Goal: Task Accomplishment & Management: Complete application form

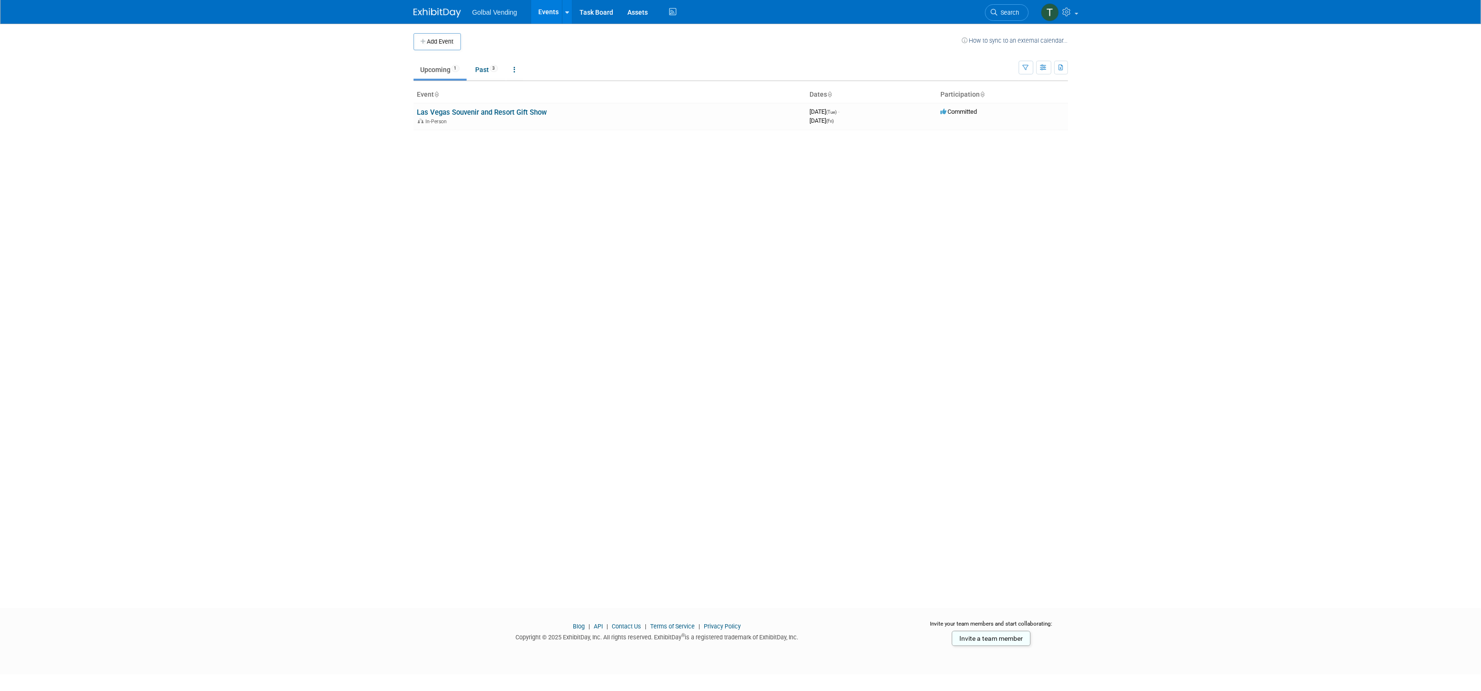
click at [439, 70] on link "Upcoming 1" at bounding box center [440, 70] width 53 height 18
click at [565, 15] on div at bounding box center [567, 11] width 4 height 9
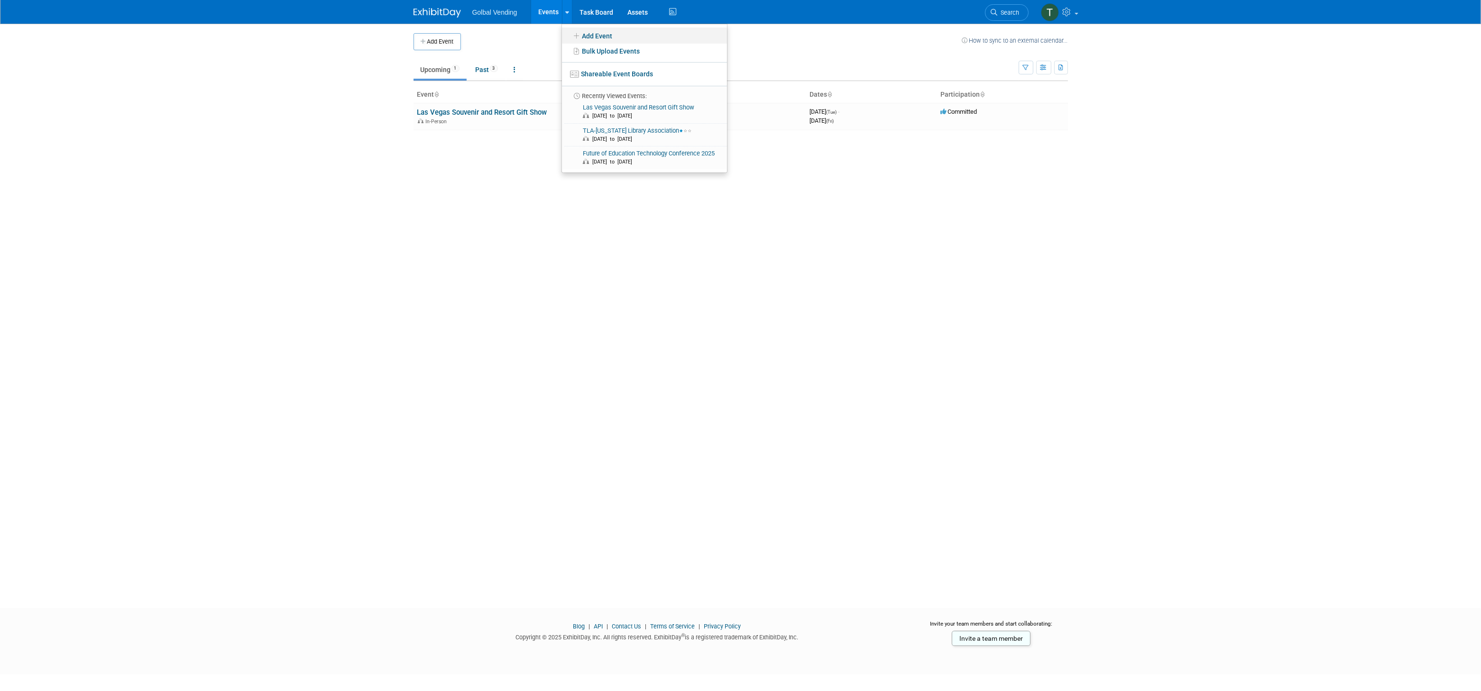
click at [587, 35] on link "Add Event" at bounding box center [644, 36] width 165 height 16
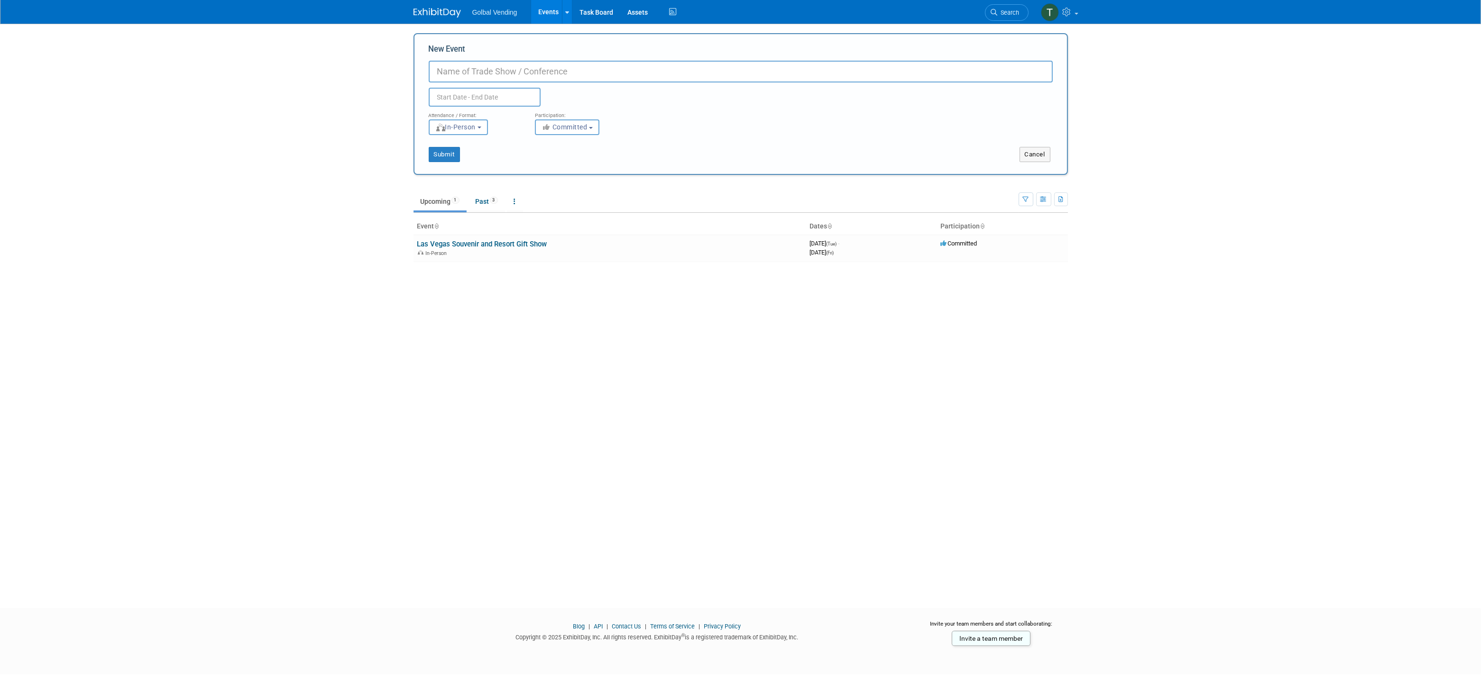
click at [505, 71] on input "New Event" at bounding box center [741, 72] width 624 height 22
click at [446, 67] on input "New Event" at bounding box center [741, 72] width 624 height 22
type input "AASL 2025"
click at [476, 96] on input "text" at bounding box center [485, 97] width 112 height 19
click at [565, 119] on icon at bounding box center [564, 118] width 7 height 7
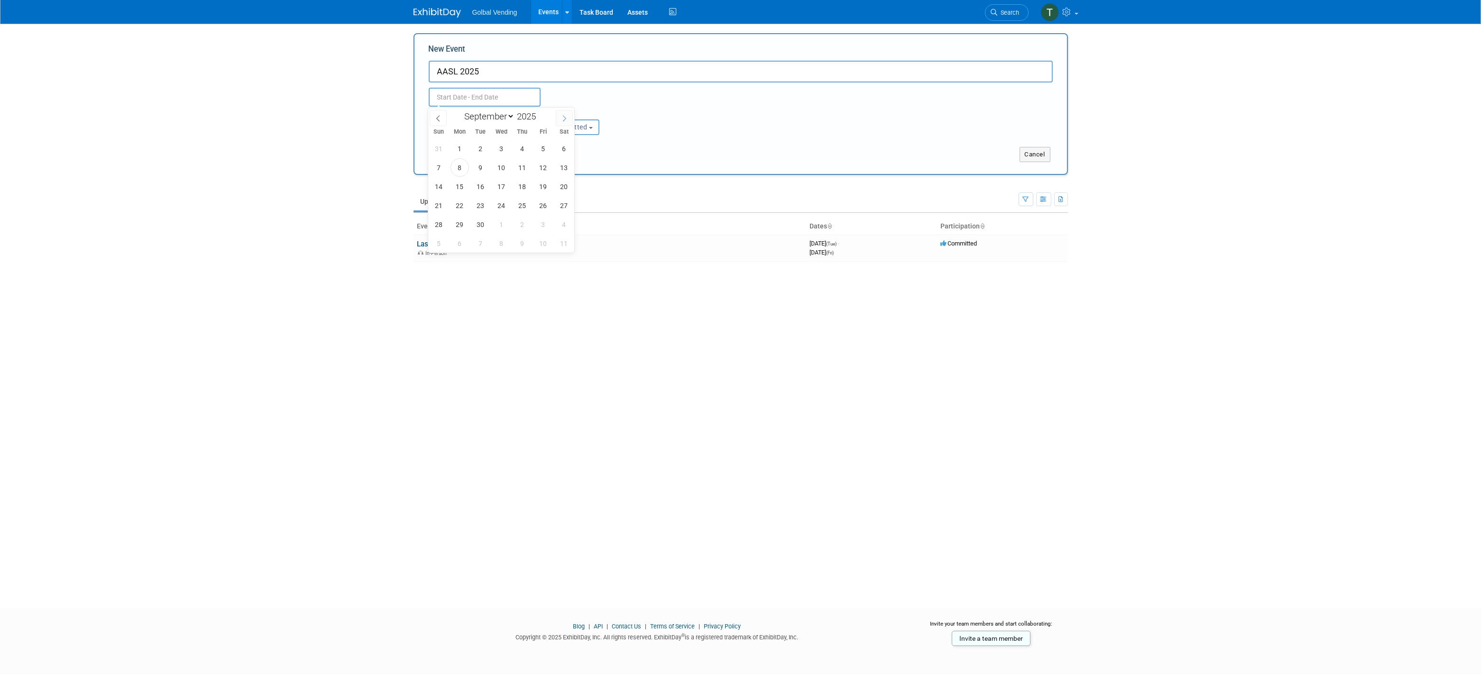
select select "9"
click at [500, 185] on span "15" at bounding box center [501, 186] width 18 height 18
click at [441, 205] on span "19" at bounding box center [439, 205] width 18 height 18
type input "Oct 15, 2025 to Oct 19, 2025"
click at [451, 156] on button "Submit" at bounding box center [444, 154] width 31 height 15
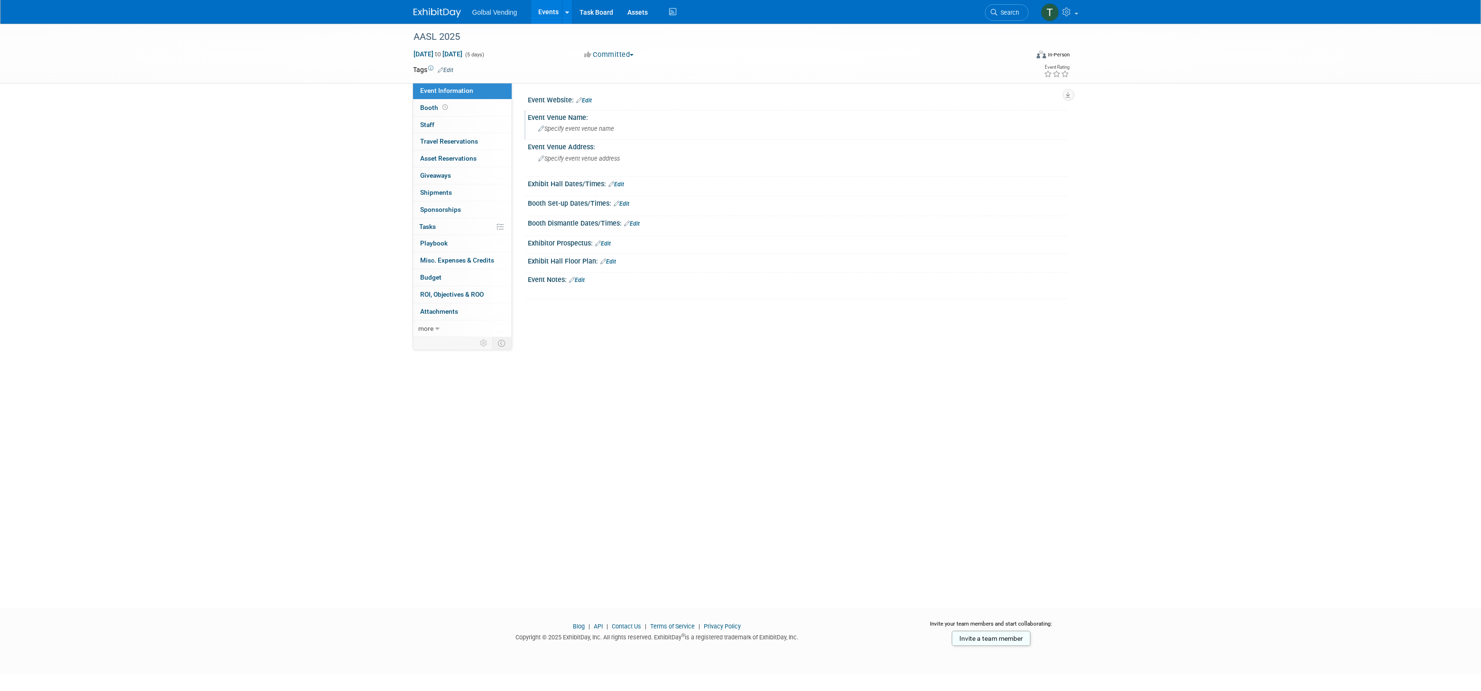
click at [574, 128] on span "Specify event venue name" at bounding box center [577, 128] width 76 height 7
type input "AASL 2025"
click at [619, 185] on link "Edit" at bounding box center [617, 184] width 16 height 7
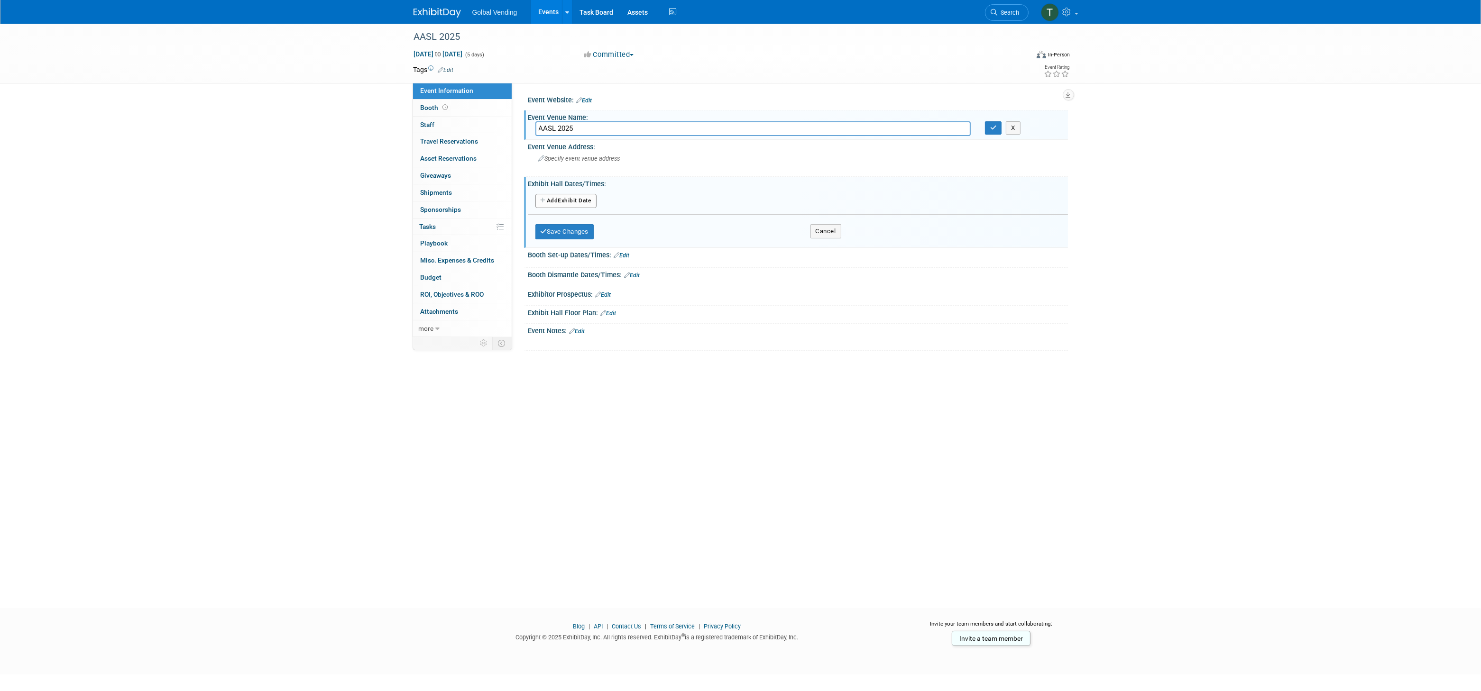
click at [565, 199] on button "Add Another Exhibit Date" at bounding box center [565, 201] width 61 height 14
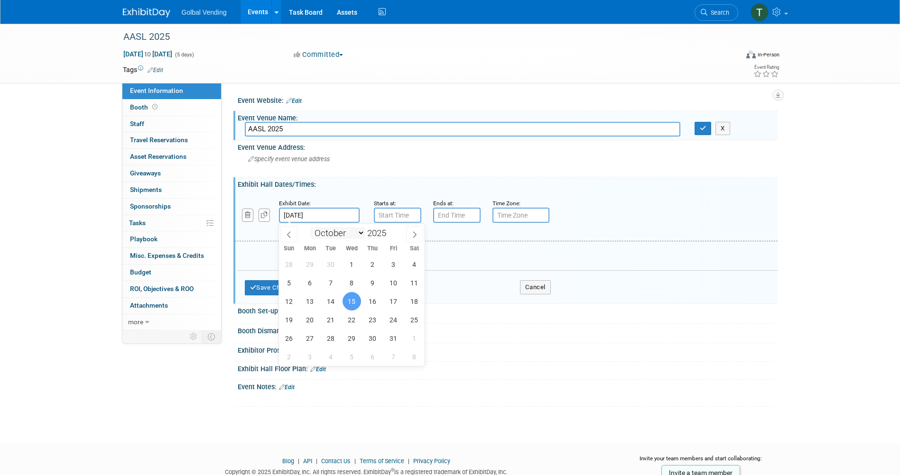
click at [329, 217] on input "Oct 15, 2025" at bounding box center [319, 215] width 81 height 15
click at [369, 302] on span "16" at bounding box center [372, 301] width 18 height 18
type input "Oct 16, 2025"
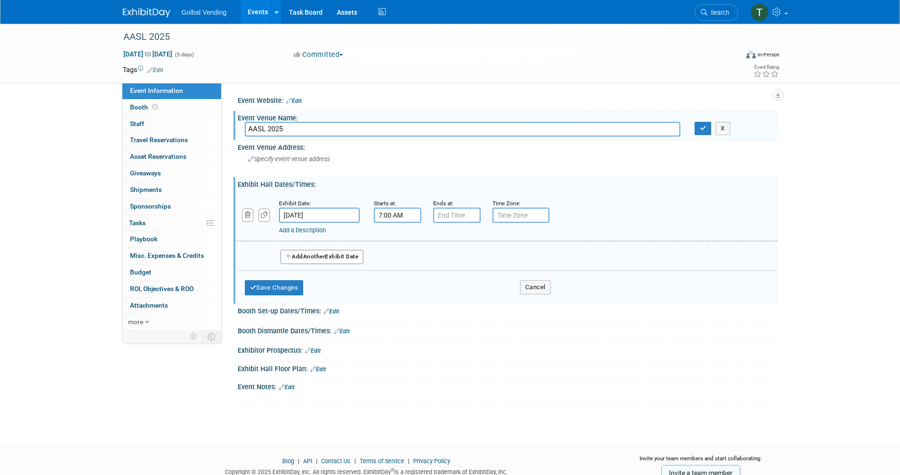
click at [402, 216] on input "7:00 AM" at bounding box center [397, 215] width 47 height 15
click at [393, 239] on span at bounding box center [395, 238] width 17 height 17
click at [393, 238] on span at bounding box center [395, 238] width 17 height 17
click at [396, 280] on span at bounding box center [395, 280] width 17 height 17
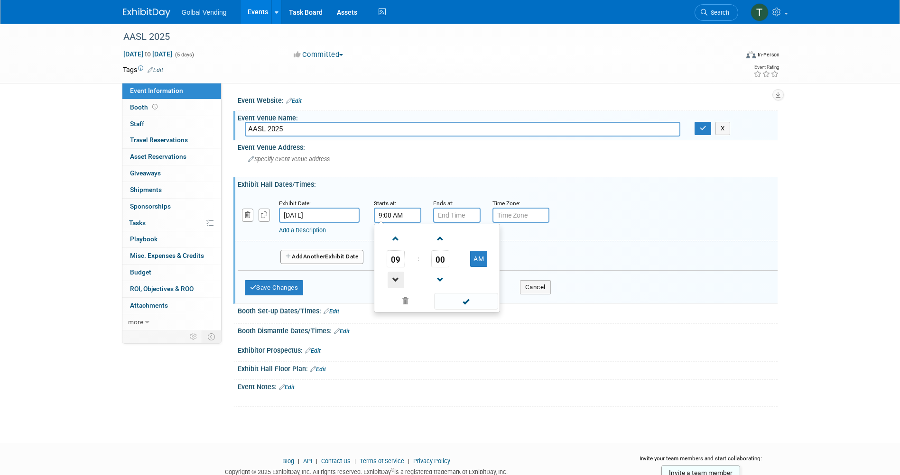
click at [396, 280] on span at bounding box center [395, 280] width 17 height 17
click at [476, 265] on button "AM" at bounding box center [478, 259] width 17 height 16
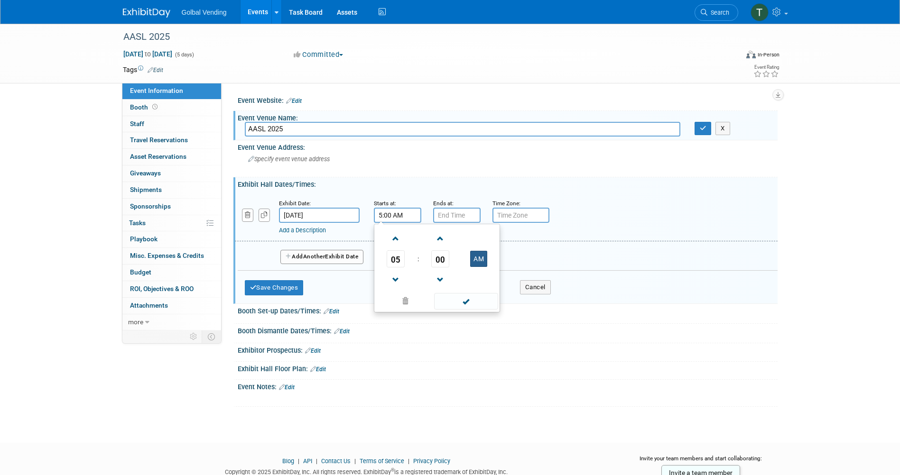
type input "5:00 PM"
click at [465, 299] on span at bounding box center [466, 301] width 64 height 17
type input "7:00 PM"
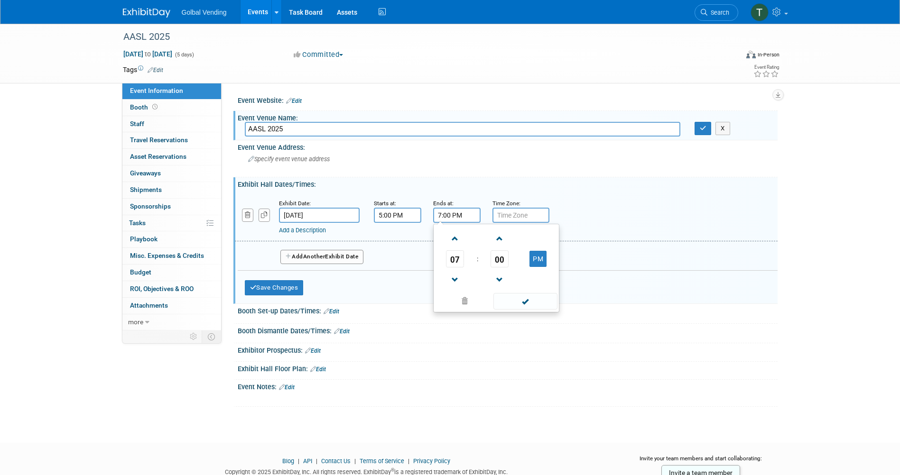
click at [447, 214] on input "7:00 PM" at bounding box center [456, 215] width 47 height 15
click at [523, 301] on span at bounding box center [525, 301] width 64 height 17
click at [512, 216] on input "text" at bounding box center [520, 215] width 57 height 15
click at [303, 255] on button "Add Another Exhibit Date" at bounding box center [321, 257] width 83 height 14
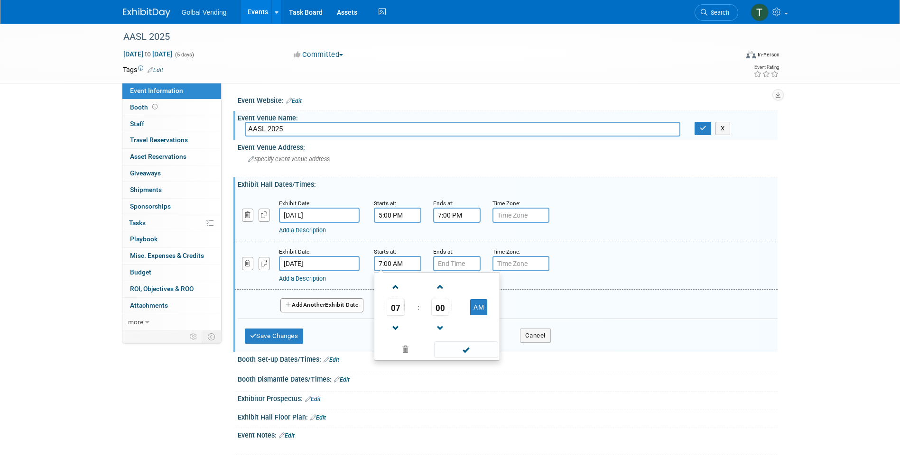
click at [392, 266] on input "7:00 AM" at bounding box center [397, 263] width 47 height 15
click at [395, 290] on span at bounding box center [395, 287] width 17 height 17
type input "9:00 AM"
click at [464, 349] on span at bounding box center [466, 349] width 64 height 17
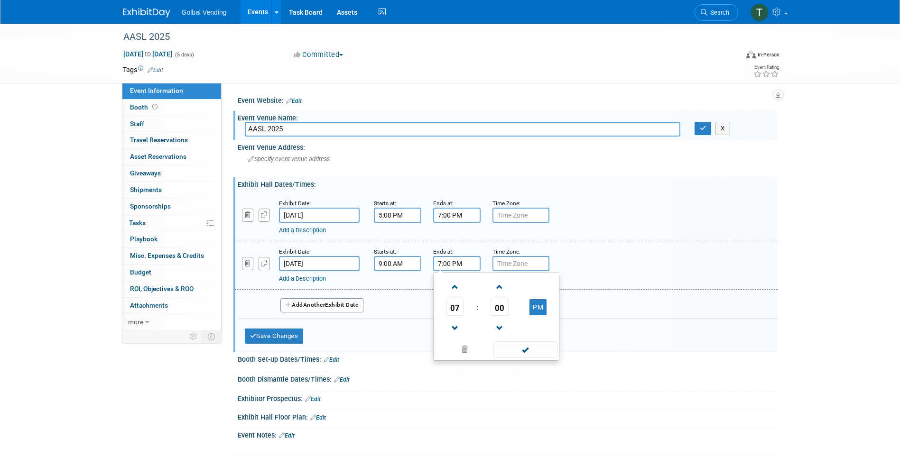
click at [454, 266] on input "7:00 PM" at bounding box center [456, 263] width 47 height 15
click at [454, 287] on span at bounding box center [455, 287] width 17 height 17
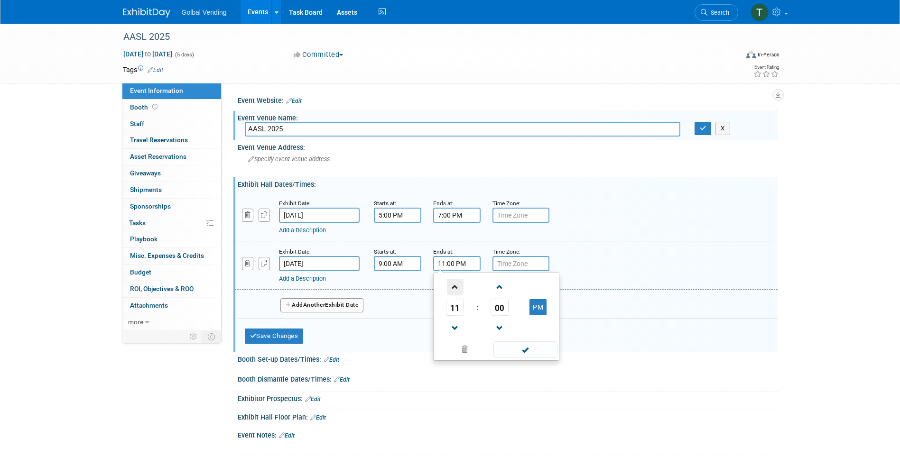
click at [454, 287] on span at bounding box center [455, 287] width 17 height 17
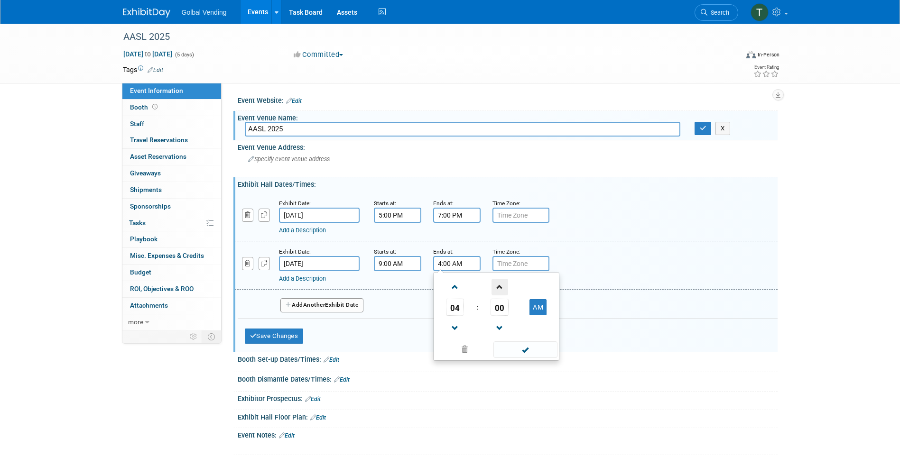
click at [498, 288] on span at bounding box center [499, 287] width 17 height 17
click at [500, 303] on span "01" at bounding box center [499, 307] width 18 height 17
click at [0, 0] on td "30" at bounding box center [0, 0] width 0 height 0
click at [500, 303] on span "30" at bounding box center [499, 307] width 18 height 17
click at [509, 313] on td "30" at bounding box center [511, 313] width 30 height 26
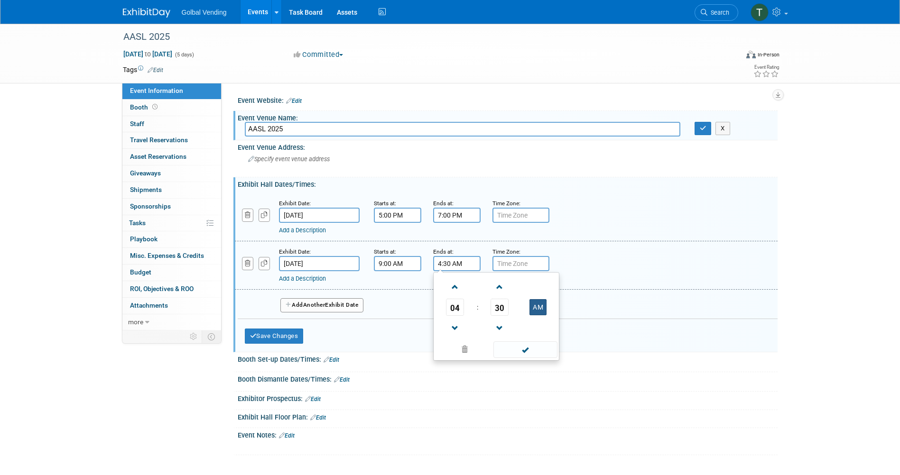
click at [536, 311] on button "AM" at bounding box center [537, 307] width 17 height 16
type input "4:30 PM"
click at [524, 349] on span at bounding box center [525, 349] width 64 height 17
click at [310, 302] on span "Another" at bounding box center [314, 305] width 22 height 7
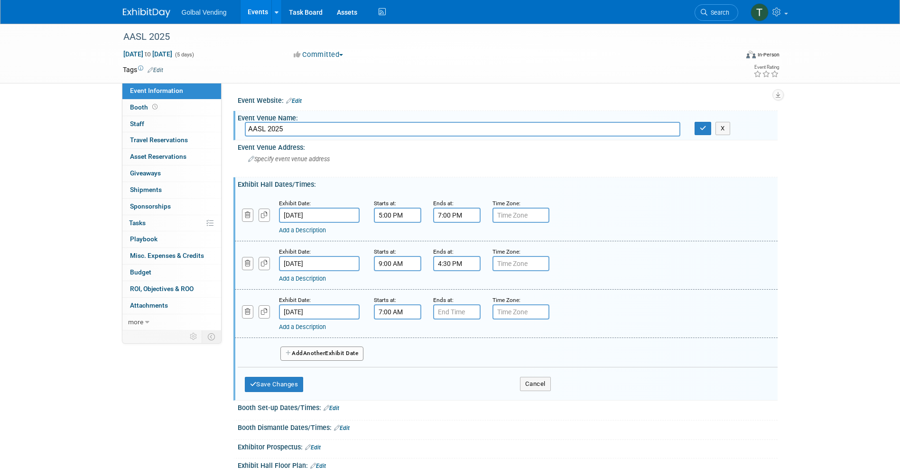
click at [395, 313] on input "7:00 AM" at bounding box center [397, 311] width 47 height 15
click at [396, 333] on span at bounding box center [395, 335] width 17 height 17
type input "9:00 AM"
click at [457, 312] on input "7:00 PM" at bounding box center [456, 311] width 47 height 15
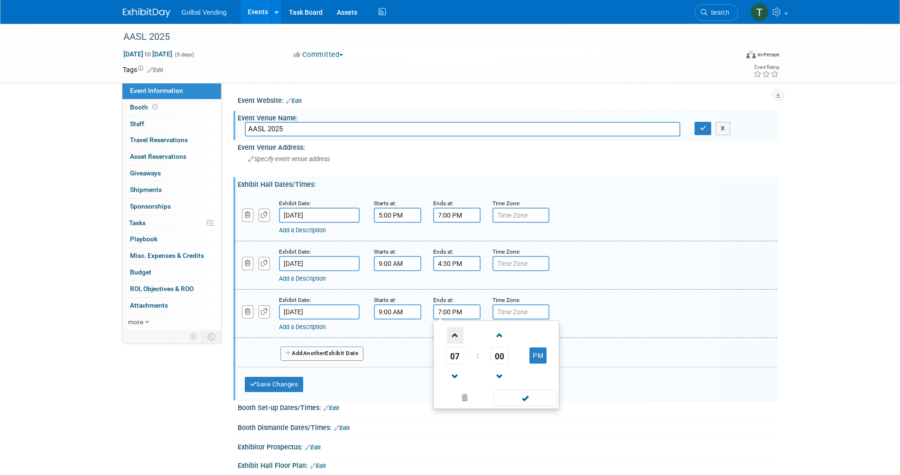
click at [458, 333] on span at bounding box center [455, 335] width 17 height 17
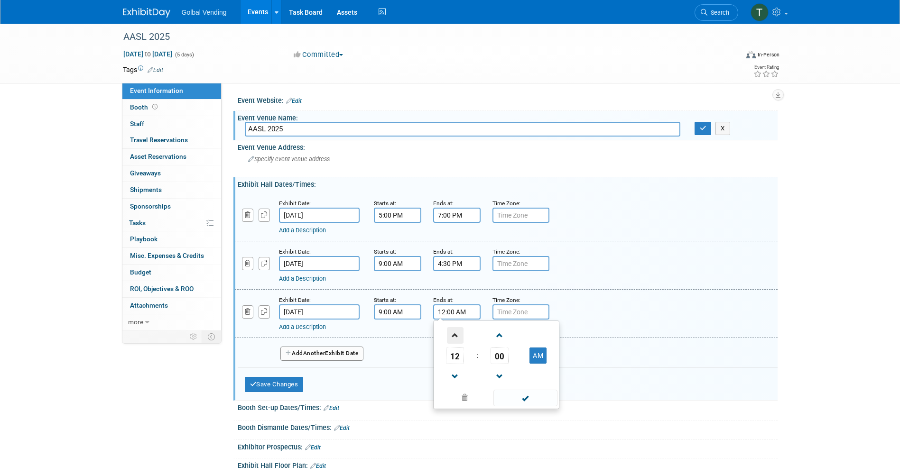
click at [458, 333] on span at bounding box center [455, 335] width 17 height 17
click at [499, 334] on span at bounding box center [499, 335] width 17 height 17
click at [498, 352] on span "01" at bounding box center [499, 355] width 18 height 17
click at [457, 359] on td "20" at bounding box center [450, 362] width 30 height 26
click at [539, 360] on button "AM" at bounding box center [537, 356] width 17 height 16
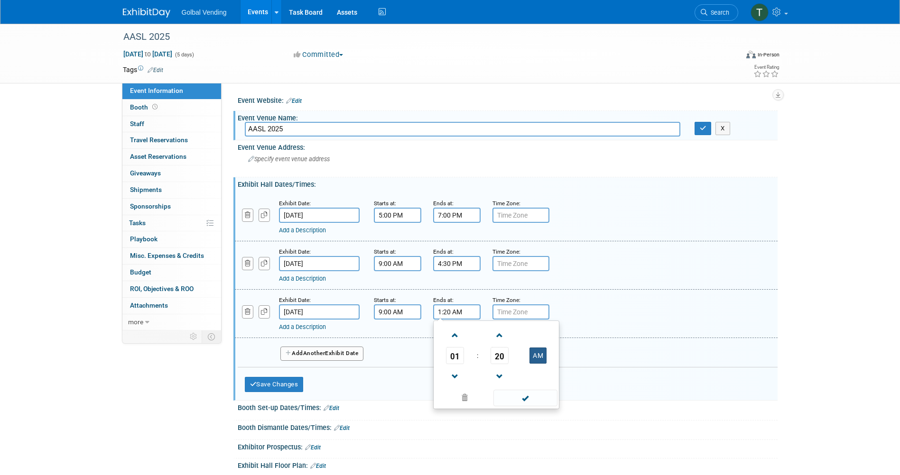
type input "1:20 PM"
click at [527, 400] on span at bounding box center [525, 398] width 64 height 17
click at [286, 159] on span "Specify event venue address" at bounding box center [289, 159] width 82 height 7
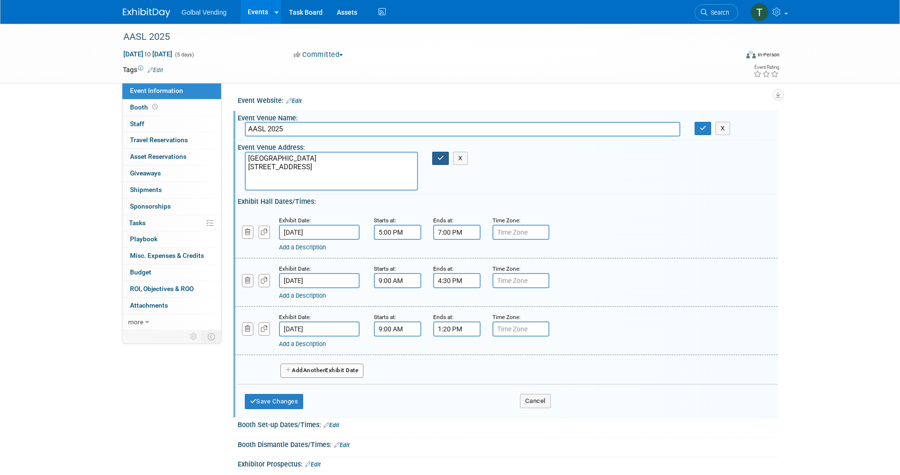
type textarea "America's Center 701 Convention Plaza, Ste 300 St Louis, MO 63101 USA"
click at [438, 159] on icon "button" at bounding box center [440, 158] width 7 height 6
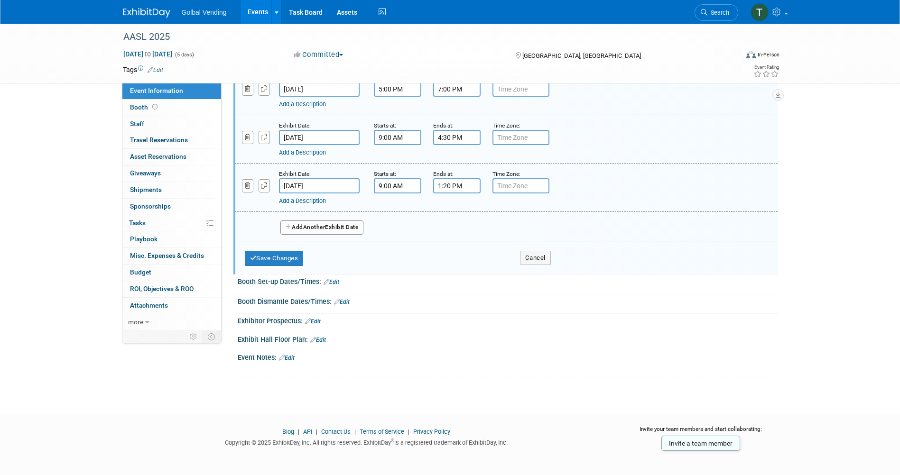
scroll to position [127, 0]
click at [277, 266] on button "Save Changes" at bounding box center [274, 257] width 59 height 15
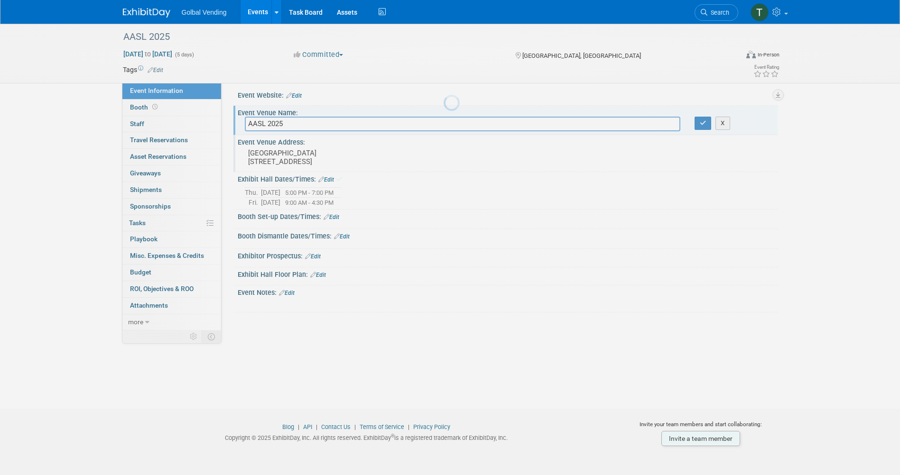
scroll to position [5, 0]
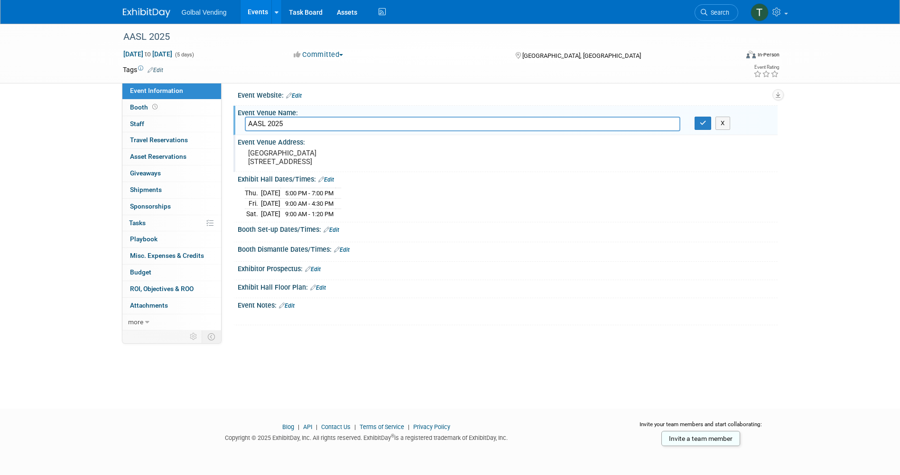
click at [336, 233] on link "Edit" at bounding box center [331, 230] width 16 height 7
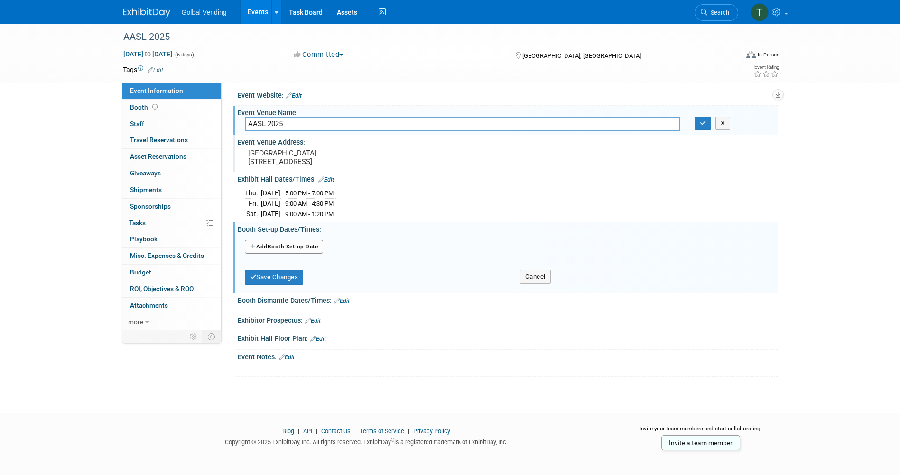
click at [290, 254] on button "Add Another Booth Set-up Date" at bounding box center [284, 247] width 79 height 14
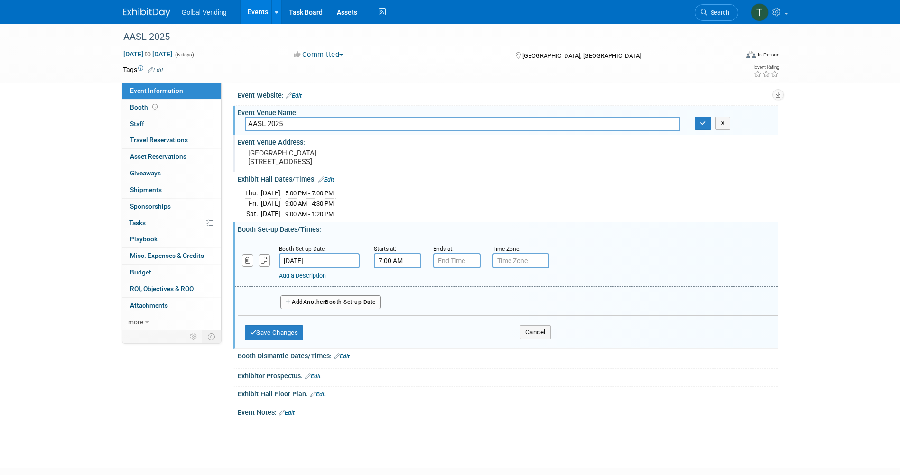
click at [388, 268] on input "7:00 AM" at bounding box center [397, 260] width 47 height 15
click at [397, 293] on span at bounding box center [395, 284] width 17 height 17
type input "8:00 AM"
click at [462, 268] on input "7:00 PM" at bounding box center [456, 260] width 47 height 15
click at [457, 334] on span at bounding box center [455, 325] width 17 height 17
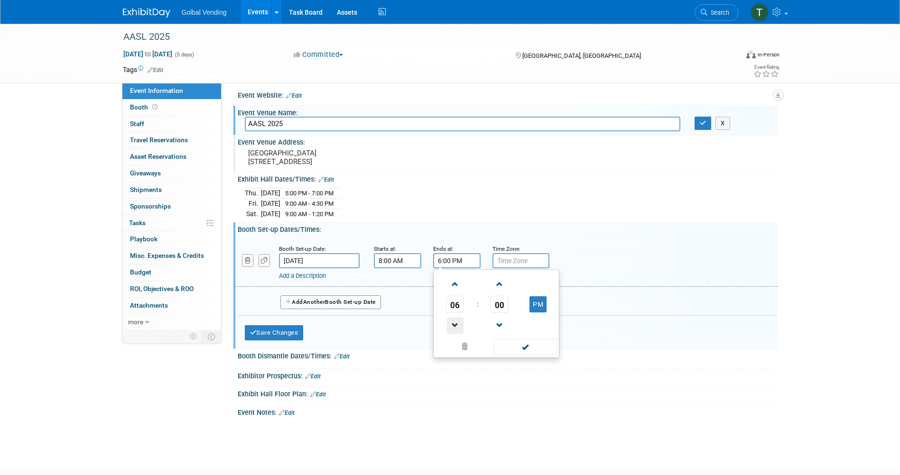
click at [457, 334] on span at bounding box center [455, 325] width 17 height 17
type input "5:00 PM"
click at [533, 355] on span at bounding box center [525, 347] width 64 height 17
click at [320, 305] on span "Another" at bounding box center [314, 302] width 22 height 7
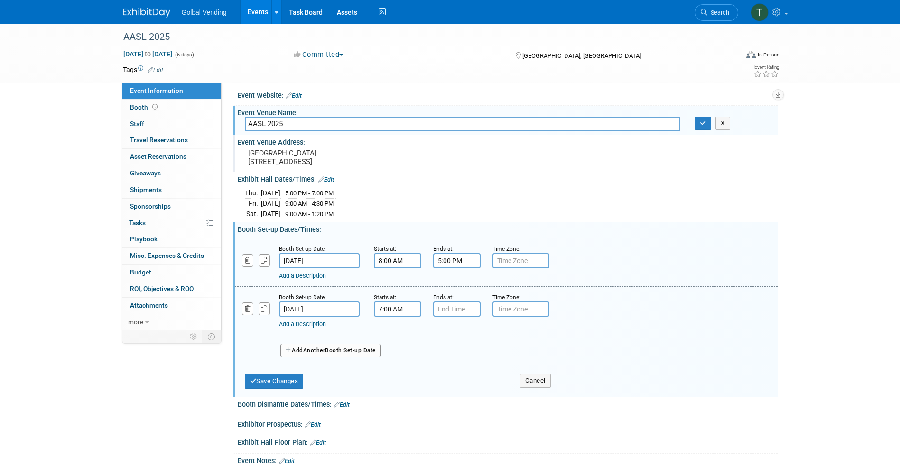
click at [394, 317] on input "7:00 AM" at bounding box center [397, 309] width 47 height 15
click at [397, 341] on span at bounding box center [395, 332] width 17 height 17
type input "8:00 AM"
click at [451, 404] on span at bounding box center [466, 395] width 64 height 17
click at [451, 317] on input "7:00 PM" at bounding box center [456, 309] width 47 height 15
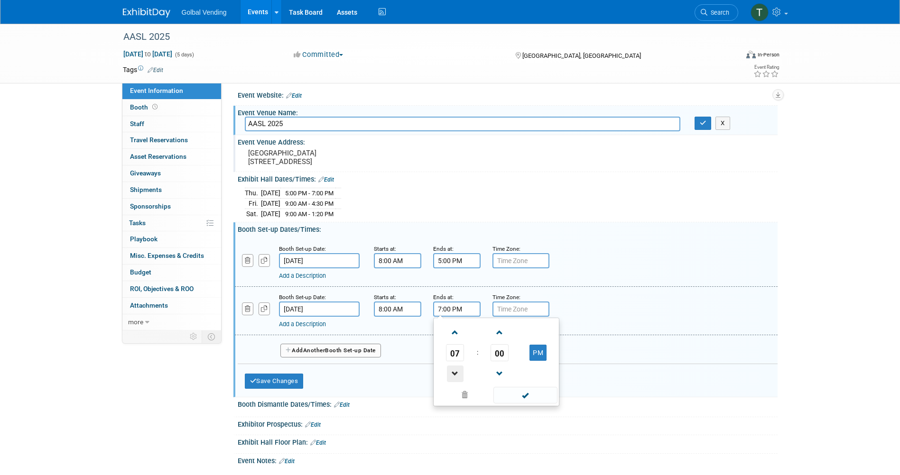
click at [455, 382] on span at bounding box center [455, 374] width 17 height 17
type input "3:00 PM"
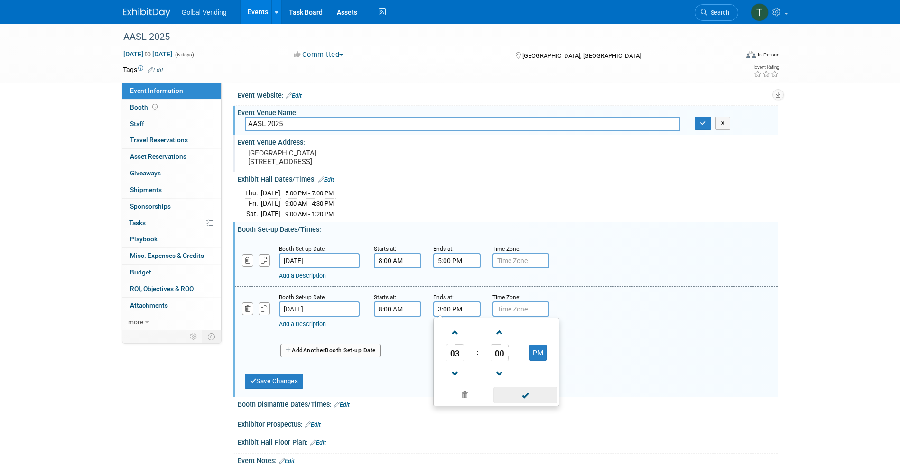
click at [525, 404] on span at bounding box center [525, 395] width 64 height 17
click at [295, 328] on link "Add a Description" at bounding box center [302, 324] width 47 height 7
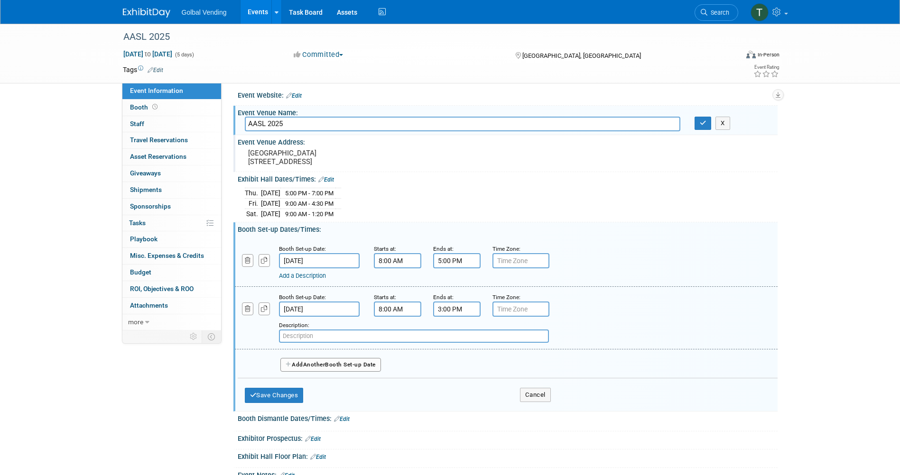
click at [296, 343] on input "text" at bounding box center [414, 336] width 270 height 13
type input "SAME DAY OF SHOW"
click at [428, 375] on div "Add Another Booth Set-up Date" at bounding box center [508, 361] width 540 height 25
click at [294, 403] on button "Save Changes" at bounding box center [274, 395] width 59 height 15
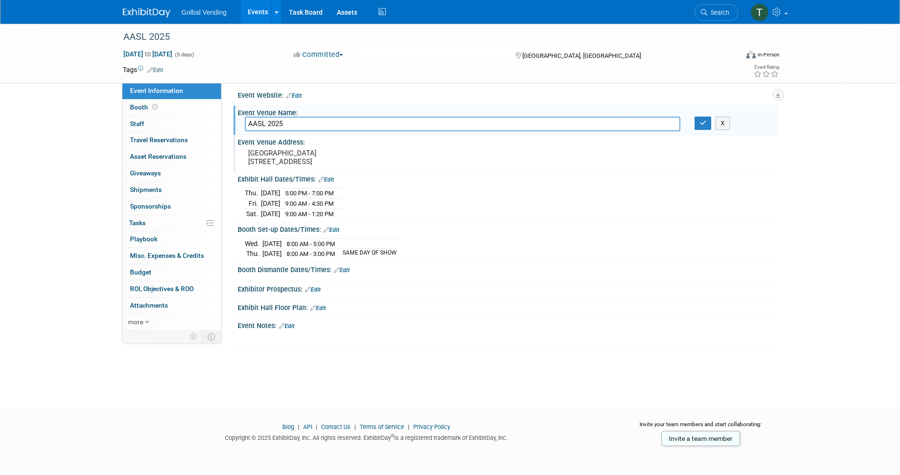
click at [342, 274] on link "Edit" at bounding box center [342, 270] width 16 height 7
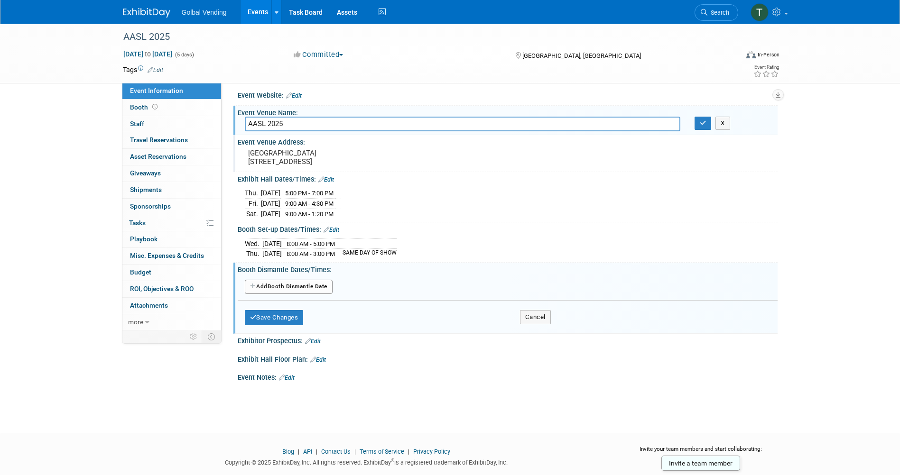
click at [308, 294] on button "Add Another Booth Dismantle Date" at bounding box center [289, 287] width 88 height 14
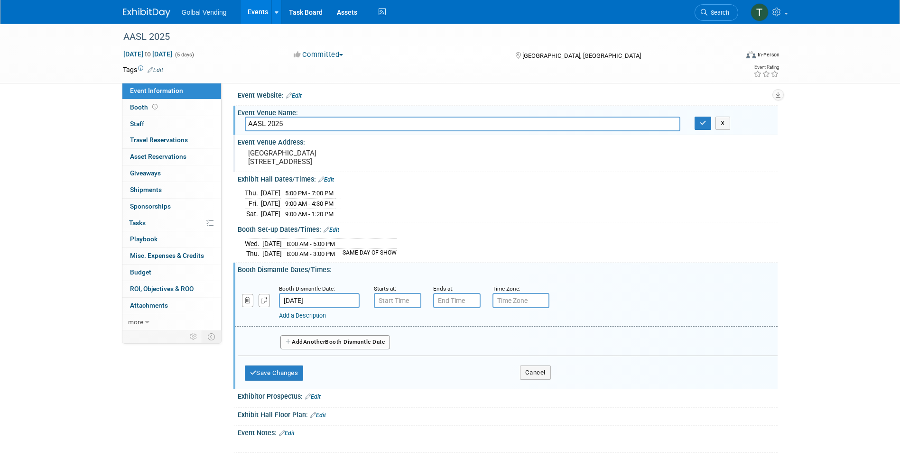
click at [301, 308] on input "Oct 19, 2025" at bounding box center [319, 300] width 81 height 15
click at [413, 400] on span "18" at bounding box center [414, 402] width 18 height 18
type input "Oct 18, 2025"
click at [392, 308] on input "7:00 AM" at bounding box center [397, 300] width 47 height 15
click at [397, 332] on span at bounding box center [395, 324] width 17 height 17
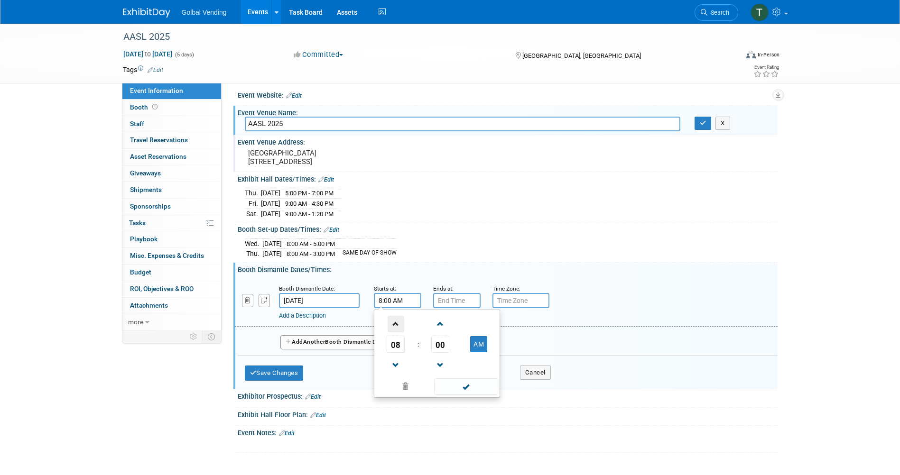
click at [397, 332] on span at bounding box center [395, 324] width 17 height 17
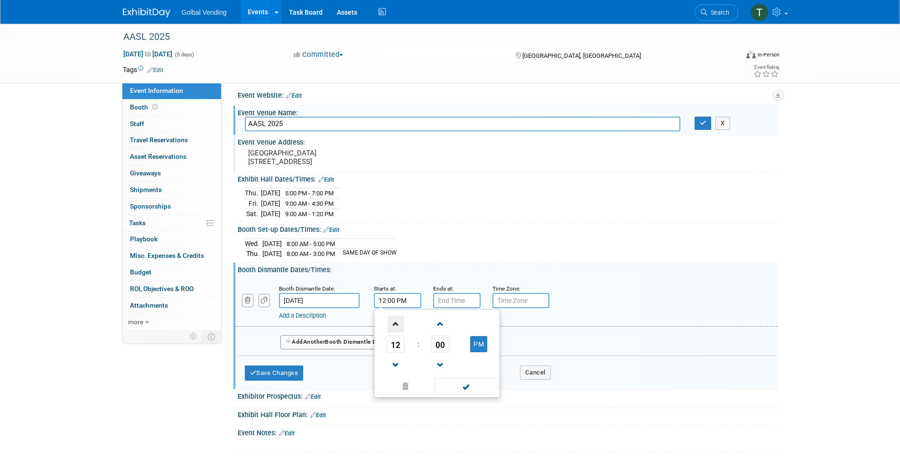
type input "1:00 PM"
click at [454, 308] on input "7:00 PM" at bounding box center [456, 300] width 47 height 15
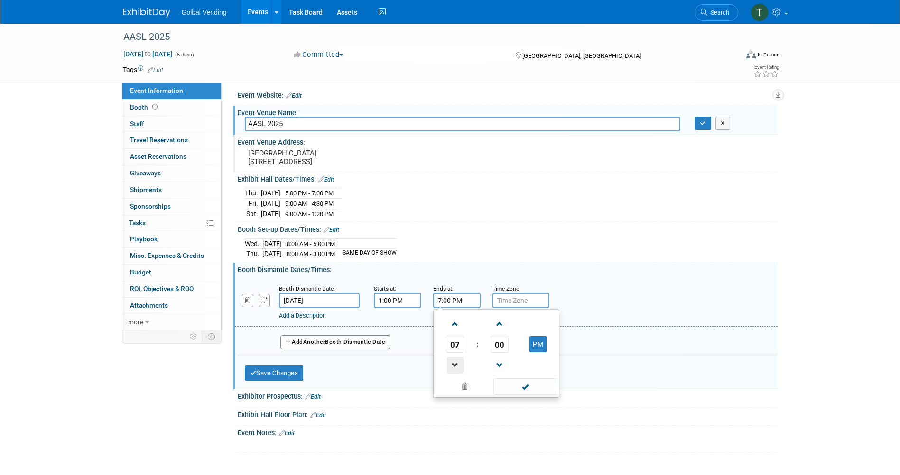
click at [453, 374] on span at bounding box center [455, 365] width 17 height 17
type input "6:00 PM"
click at [524, 395] on span at bounding box center [525, 386] width 64 height 17
click at [334, 349] on button "Add Another Booth Dismantle Date" at bounding box center [335, 342] width 110 height 14
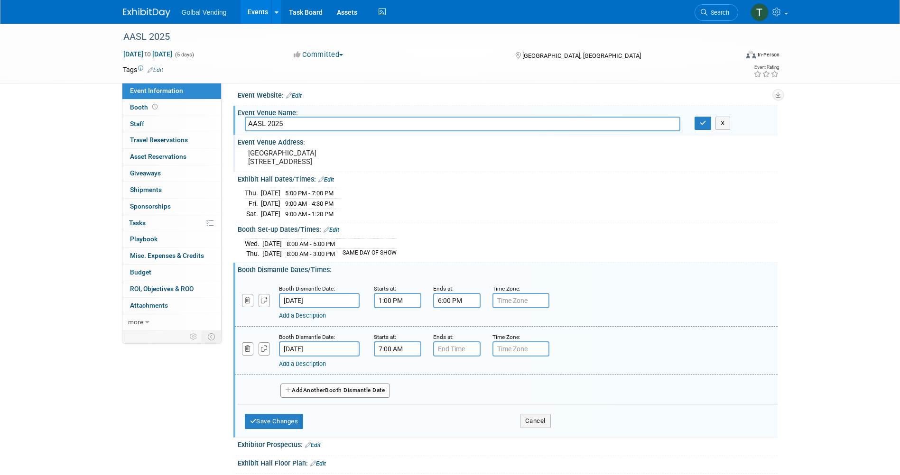
click at [403, 357] on input "7:00 AM" at bounding box center [397, 348] width 47 height 15
click at [395, 381] on span at bounding box center [395, 372] width 17 height 17
type input "8:00 AM"
click at [451, 357] on input "7:00 PM" at bounding box center [456, 348] width 47 height 15
click at [454, 422] on span at bounding box center [455, 413] width 17 height 17
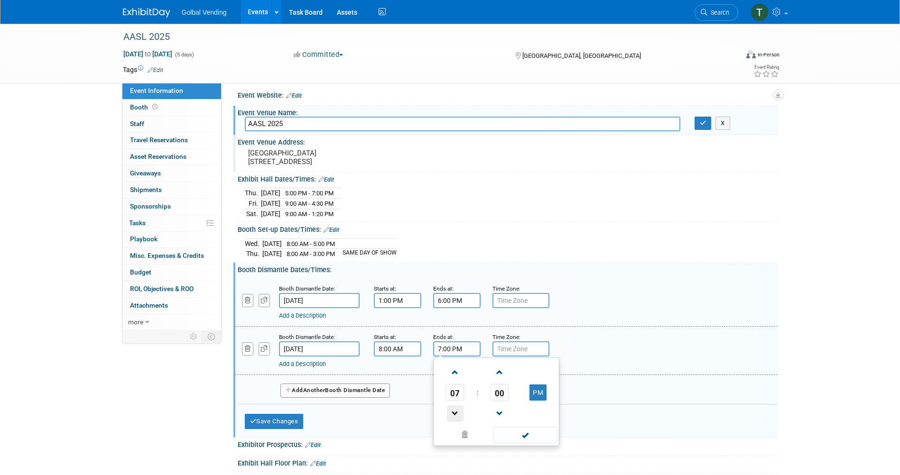
type input "6:00 PM"
click at [512, 443] on span at bounding box center [525, 435] width 64 height 17
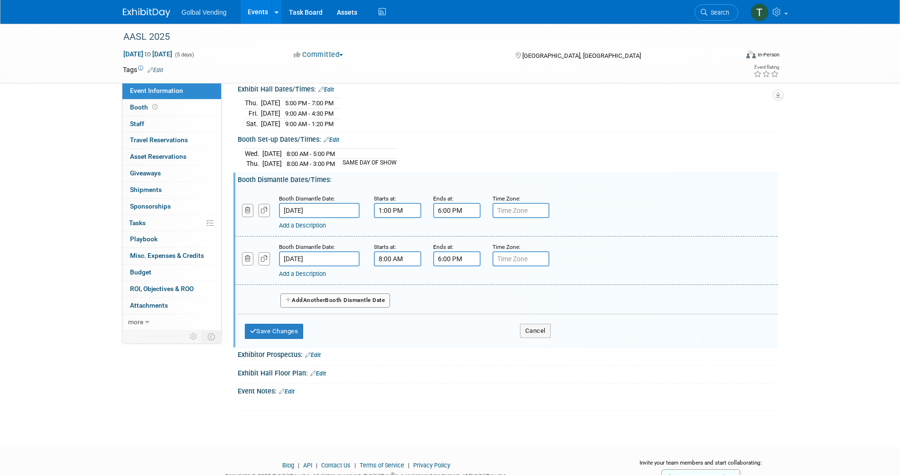
scroll to position [100, 0]
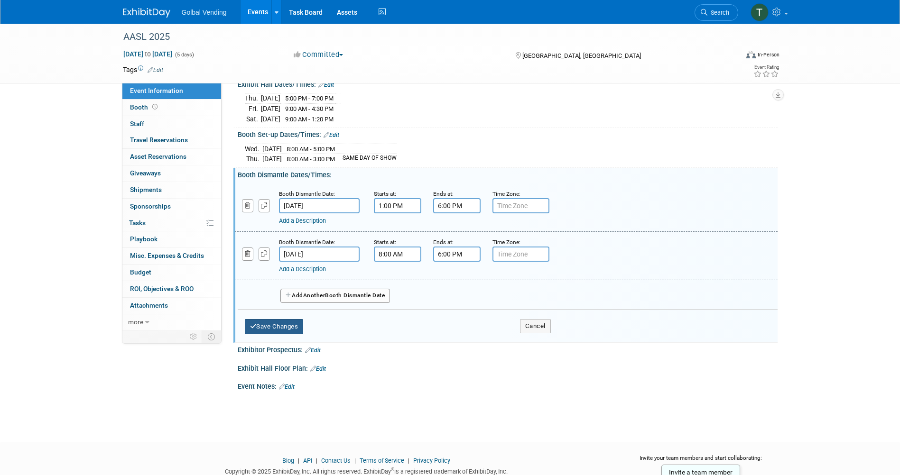
click at [284, 334] on button "Save Changes" at bounding box center [274, 326] width 59 height 15
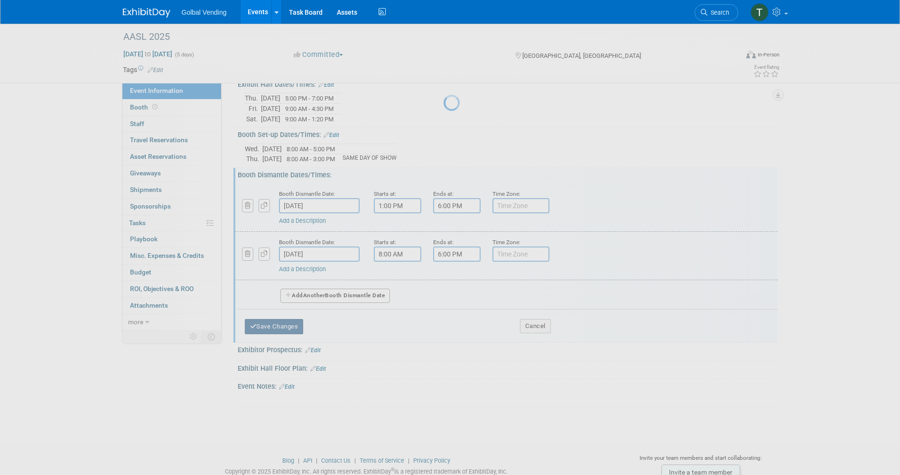
scroll to position [5, 0]
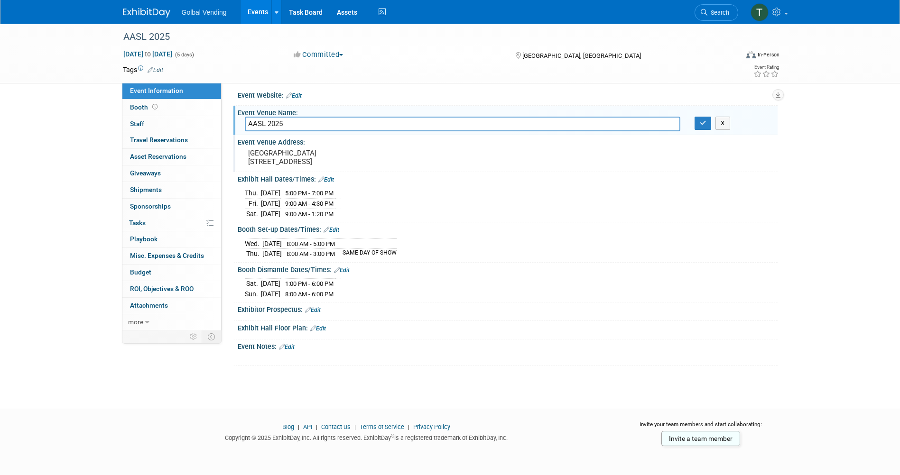
click at [780, 166] on div "Event Information Event Info Booth Booth 0 Staff 0 Staff 0 Travel Reservations …" at bounding box center [450, 192] width 669 height 348
click at [170, 257] on span "Misc. Expenses & Credits 0" at bounding box center [167, 256] width 74 height 8
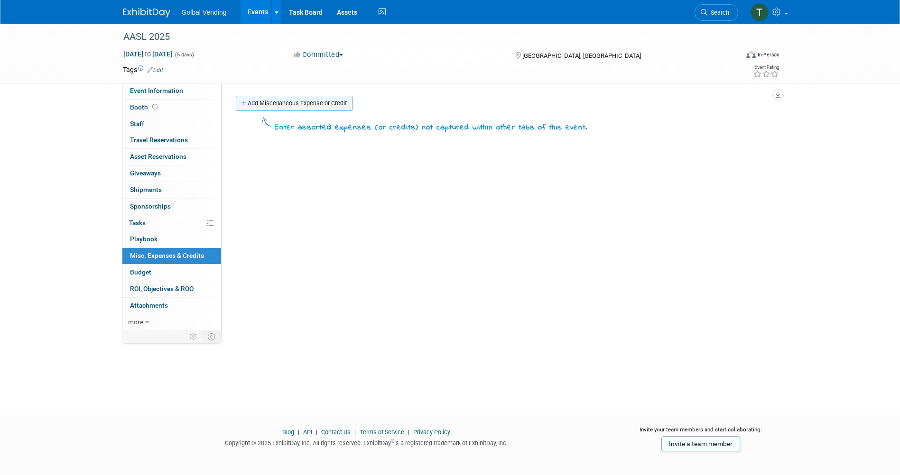
click at [287, 103] on link "Add Miscellaneous Expense or Credit" at bounding box center [294, 103] width 117 height 15
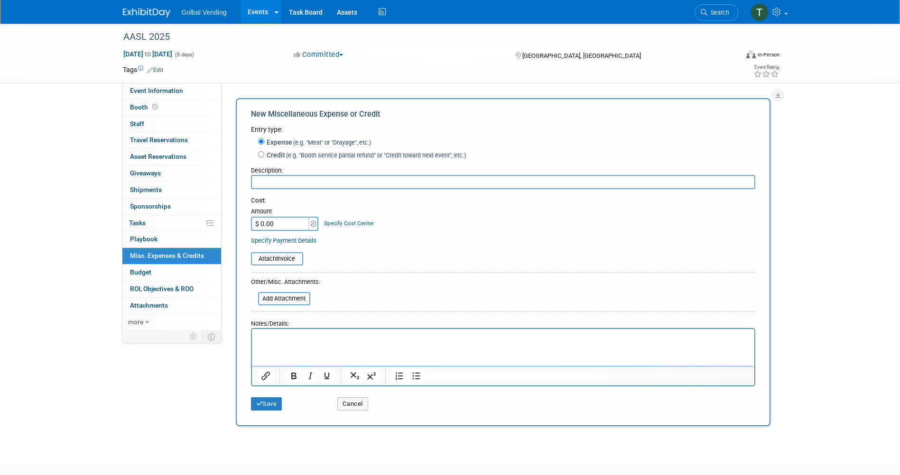
click at [262, 182] on input "text" at bounding box center [503, 182] width 504 height 14
click at [283, 337] on p "Rich Text Area. Press ALT-0 for help." at bounding box center [502, 337] width 491 height 9
click at [265, 187] on input "text" at bounding box center [503, 182] width 504 height 14
type input "Compulead Badge Device"
click at [278, 226] on input "$ 0.00" at bounding box center [280, 224] width 59 height 14
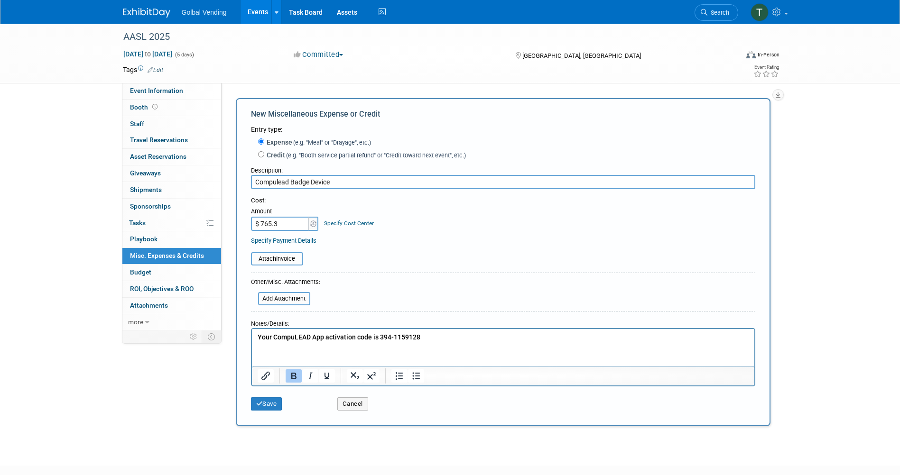
type input "$ 765.34"
click at [330, 250] on div "Attach Invoice" at bounding box center [503, 253] width 504 height 23
click at [287, 342] on html "Your CompuLEAD App activation code is 394-1159128" at bounding box center [502, 335] width 502 height 13
click at [428, 337] on p "Your CompuLEAD App activation code is 394-1159128" at bounding box center [502, 337] width 491 height 9
click at [267, 401] on button "Save" at bounding box center [266, 403] width 31 height 13
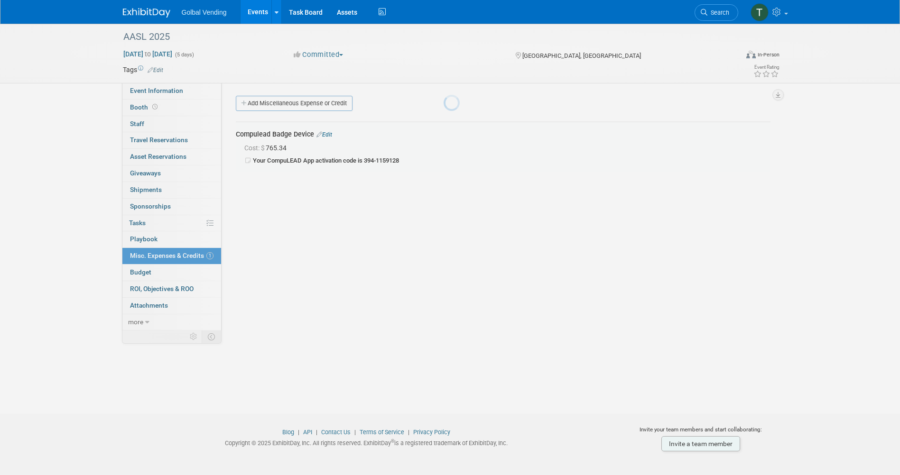
scroll to position [5, 0]
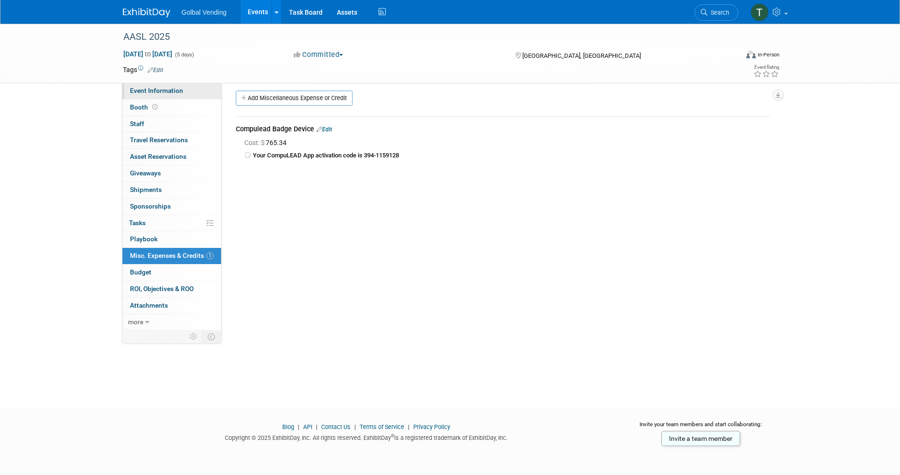
click at [147, 92] on span "Event Information" at bounding box center [156, 91] width 53 height 8
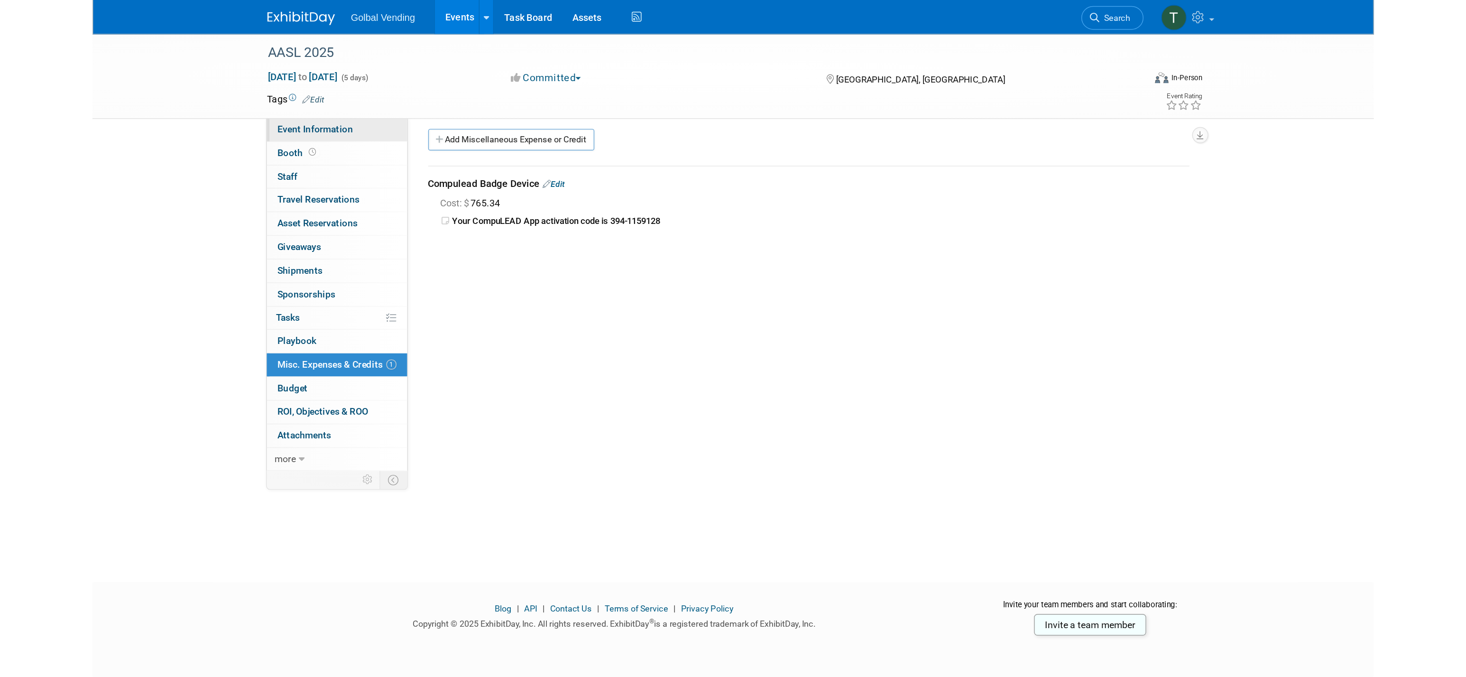
scroll to position [0, 0]
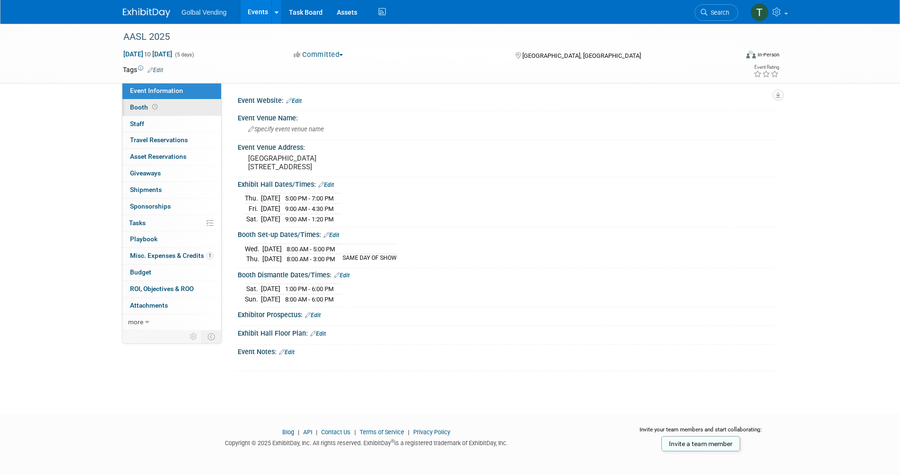
click at [134, 105] on span "Booth" at bounding box center [144, 107] width 29 height 8
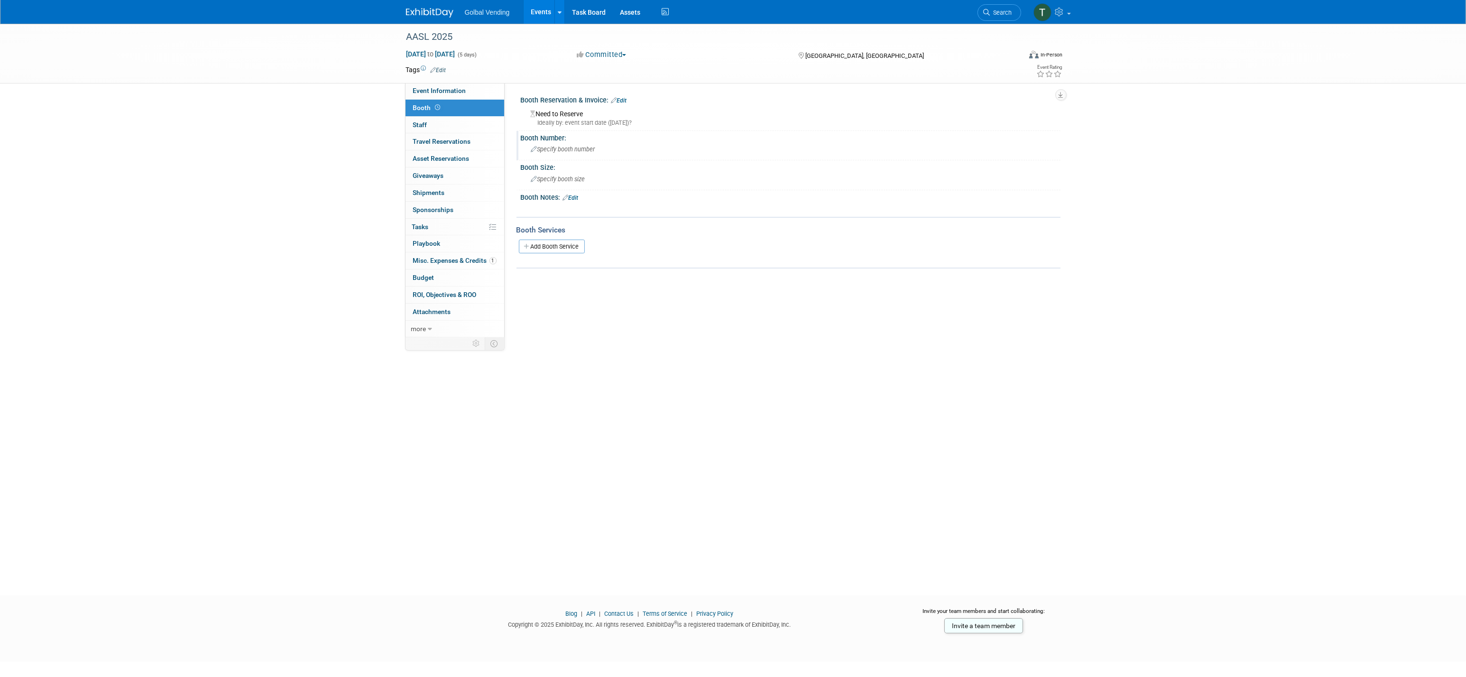
click at [569, 150] on span "Specify booth number" at bounding box center [563, 149] width 64 height 7
type input "216"
click at [579, 178] on span "Specify booth size" at bounding box center [558, 178] width 54 height 7
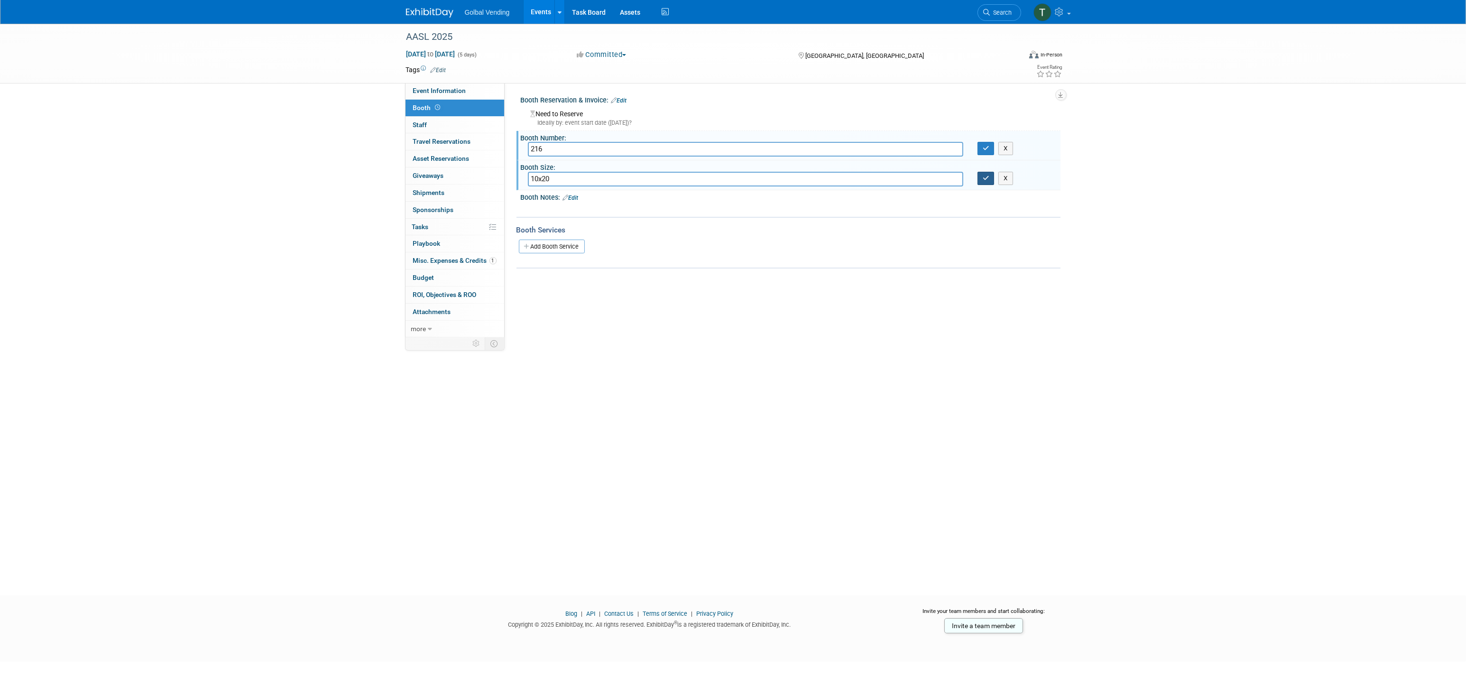
type input "10x20"
click at [983, 179] on icon "button" at bounding box center [986, 178] width 7 height 6
click at [642, 197] on div "Booth Notes: Edit" at bounding box center [791, 196] width 540 height 12
click at [420, 126] on span "Staff 0" at bounding box center [420, 125] width 14 height 8
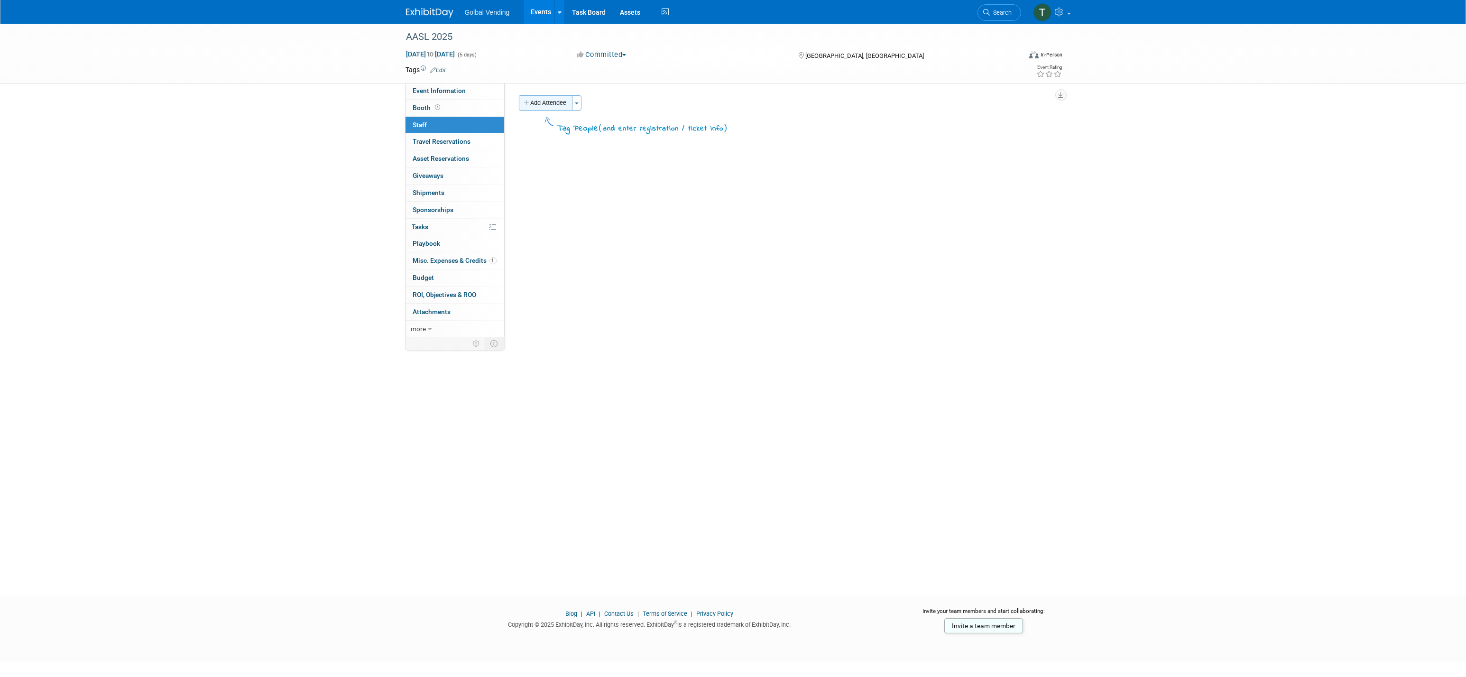
click at [550, 106] on button "Add Attendee" at bounding box center [546, 102] width 54 height 15
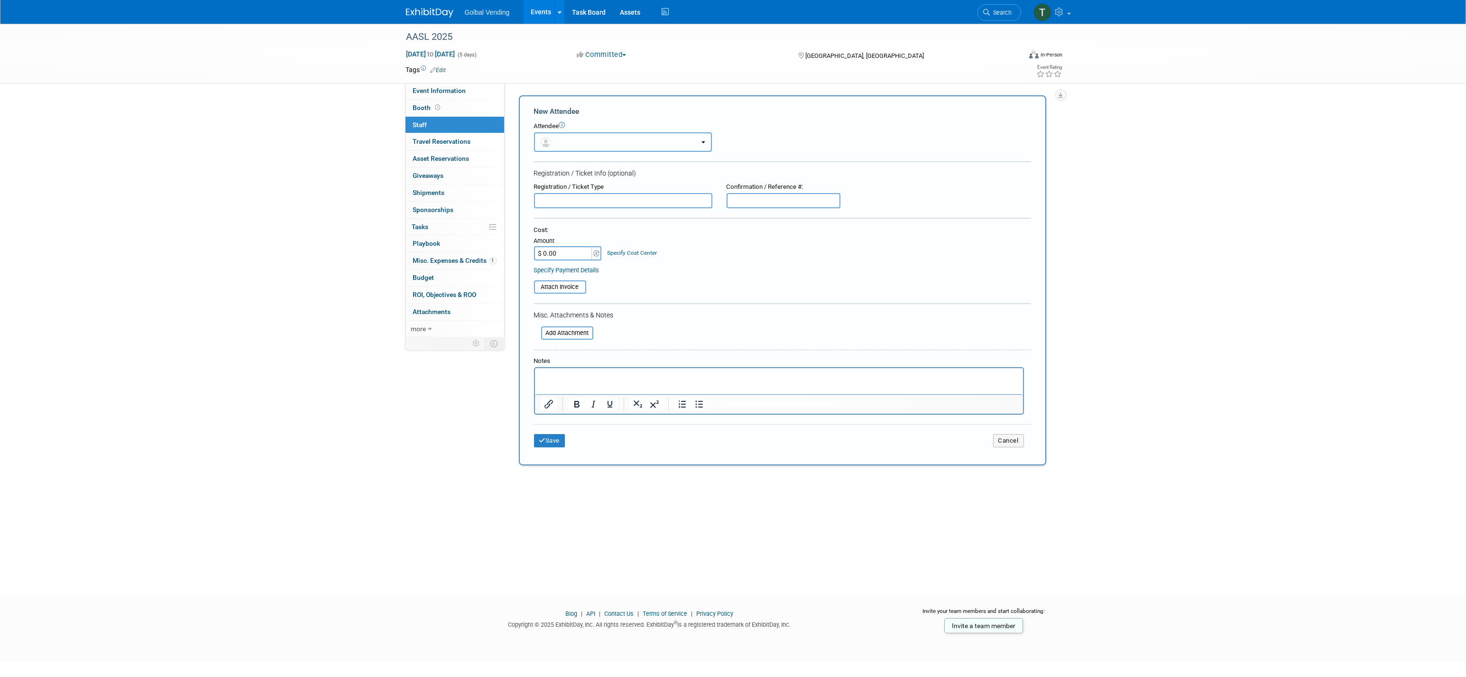
click at [564, 146] on button "button" at bounding box center [623, 141] width 178 height 19
click at [569, 203] on label "Todd Ulm (me)" at bounding box center [620, 202] width 163 height 15
click at [536, 203] on input "Todd Ulm (me)" at bounding box center [533, 202] width 6 height 6
select select "74d2c19b-5c88-4497-87e5-4faa8997547f"
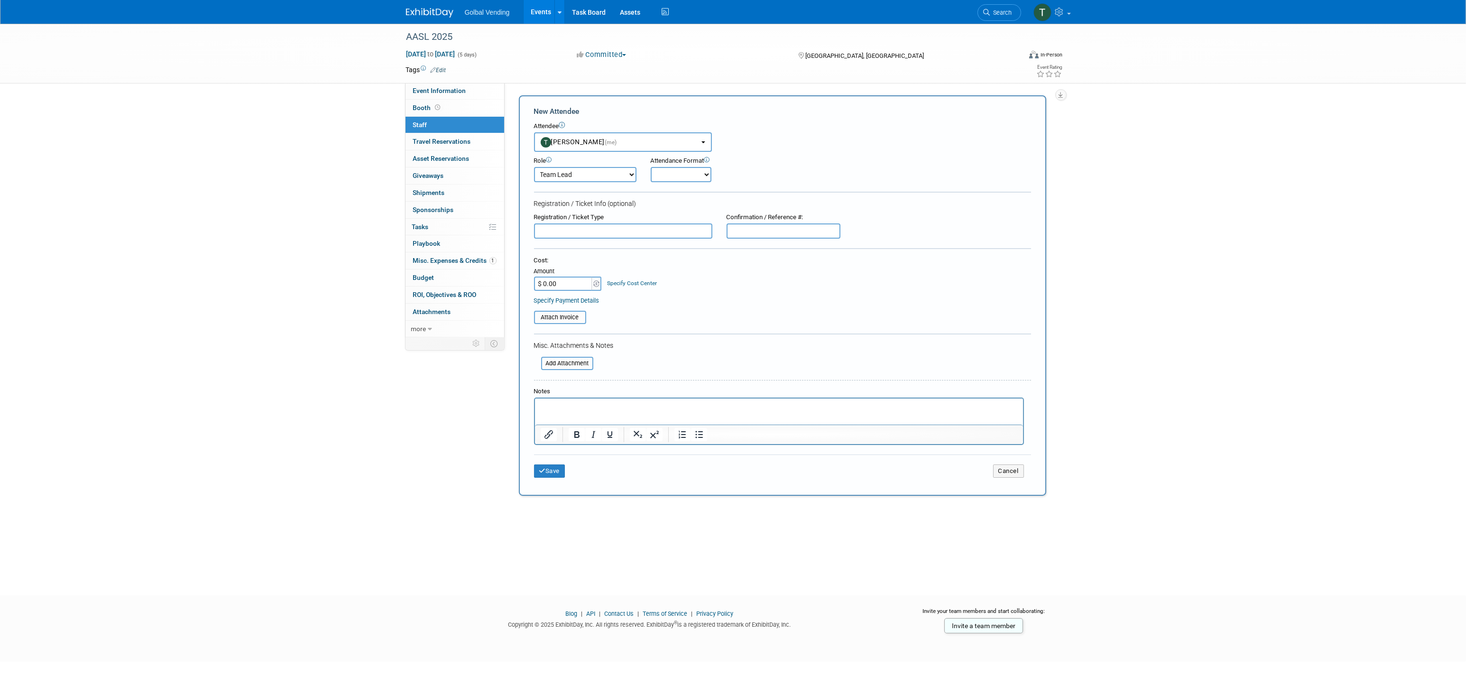
click at [632, 175] on select "Demonstrator Host Planner Presenter Sales Representative Set-up/Dismantle Crew …" at bounding box center [585, 174] width 102 height 15
select select "3"
click at [534, 167] on select "Demonstrator Host Planner Presenter Sales Representative Set-up/Dismantle Crew …" at bounding box center [585, 174] width 102 height 15
click at [705, 175] on select "Onsite Remote" at bounding box center [681, 174] width 61 height 15
select select "1"
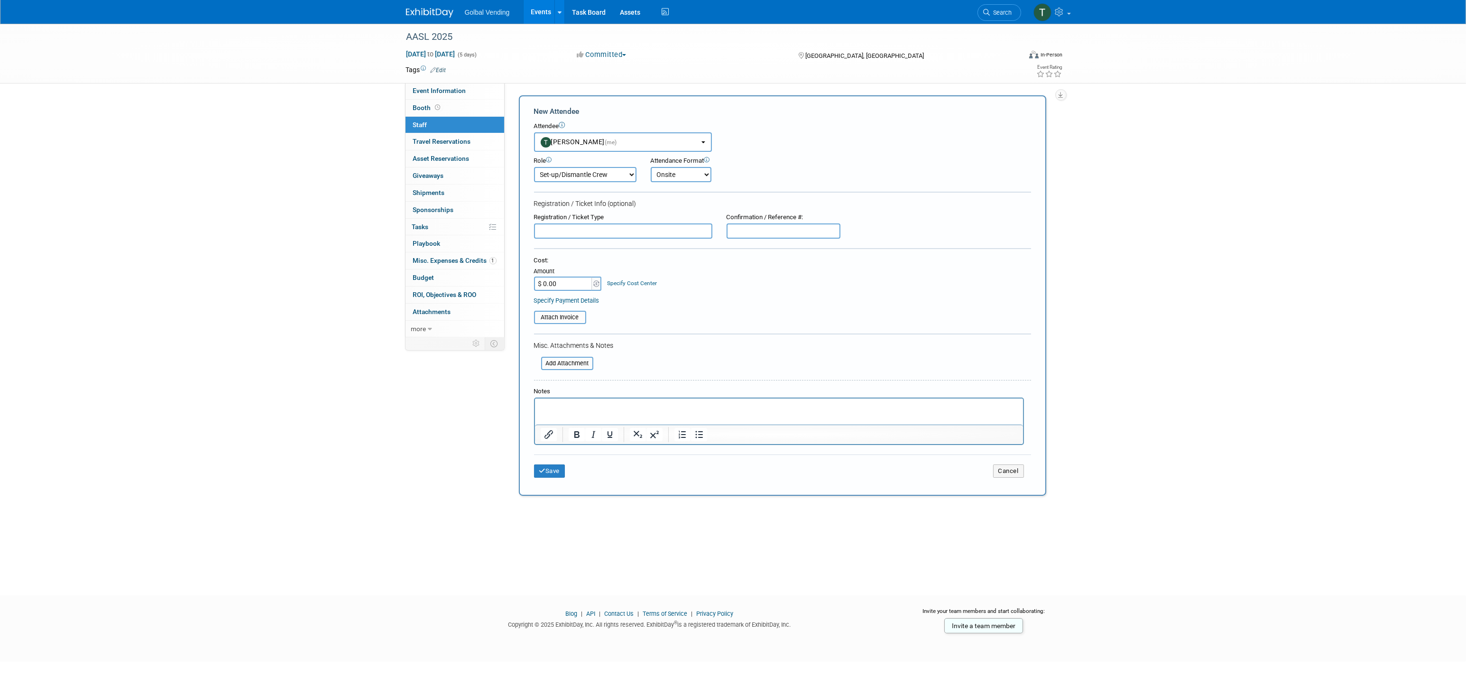
click at [651, 167] on select "Onsite Remote" at bounding box center [681, 174] width 61 height 15
click at [660, 258] on div "Cost:" at bounding box center [782, 260] width 497 height 9
click at [544, 468] on icon "submit" at bounding box center [542, 471] width 7 height 6
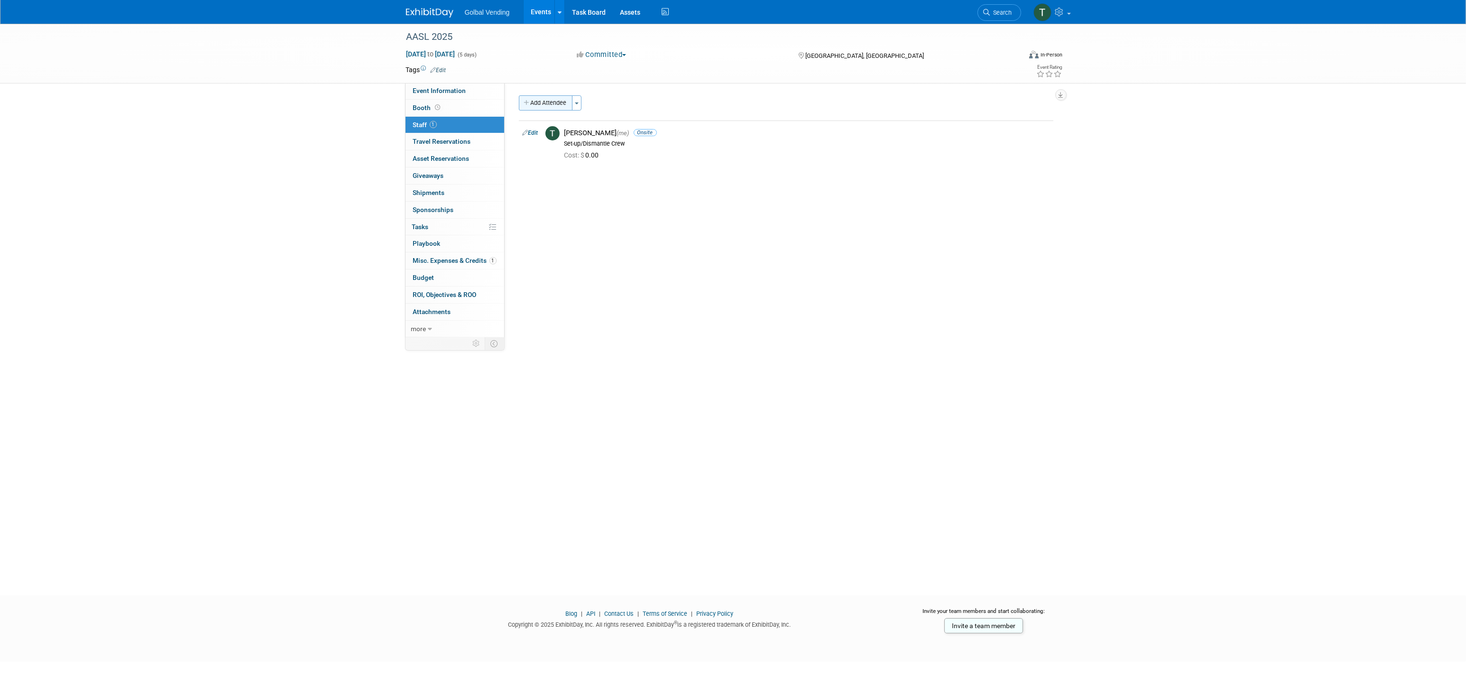
click at [556, 103] on button "Add Attendee" at bounding box center [546, 102] width 54 height 15
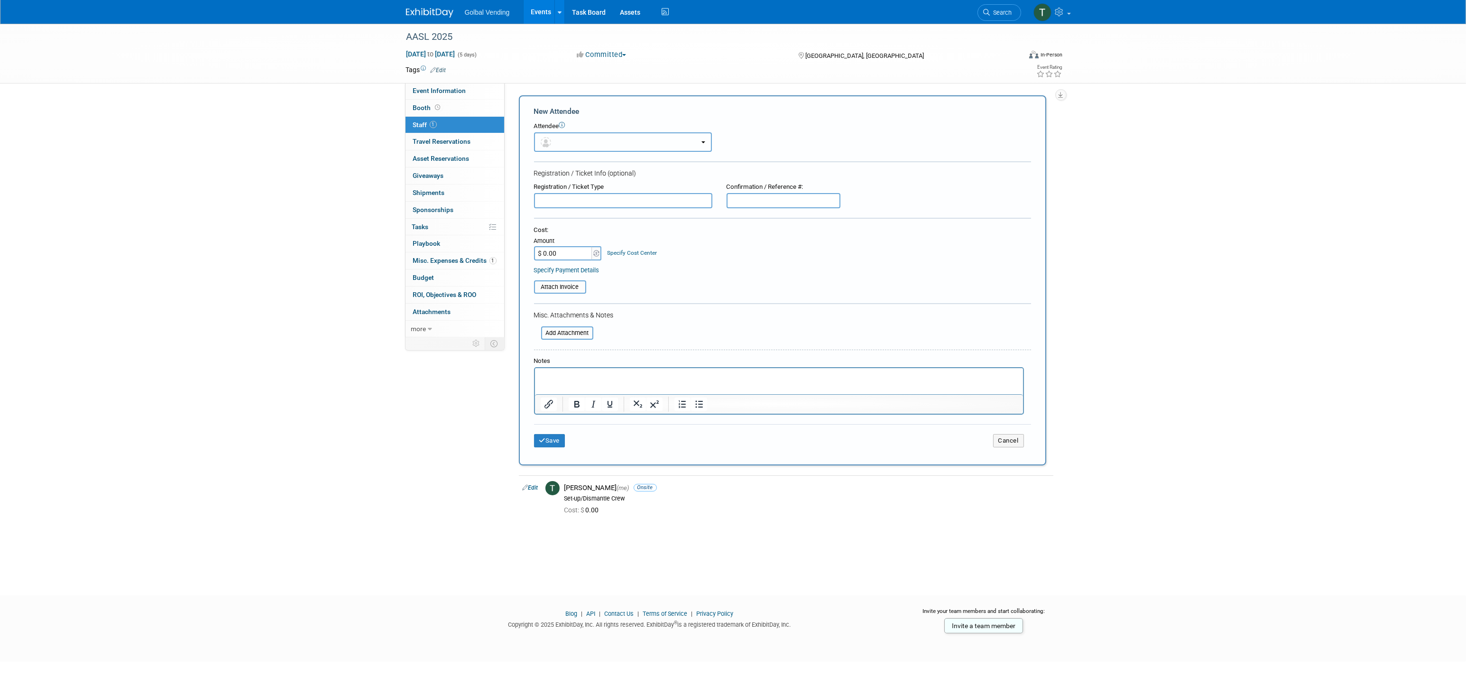
click at [579, 141] on button "button" at bounding box center [623, 141] width 178 height 19
click at [575, 159] on label at bounding box center [620, 164] width 163 height 15
click at [536, 161] on input "radio" at bounding box center [533, 164] width 6 height 6
click at [649, 121] on form "New Attendee Attendee <img src="https://www.exhibitday.com/Images/Unassigned-Us…" at bounding box center [782, 280] width 497 height 348
click at [700, 140] on button "button" at bounding box center [623, 141] width 178 height 19
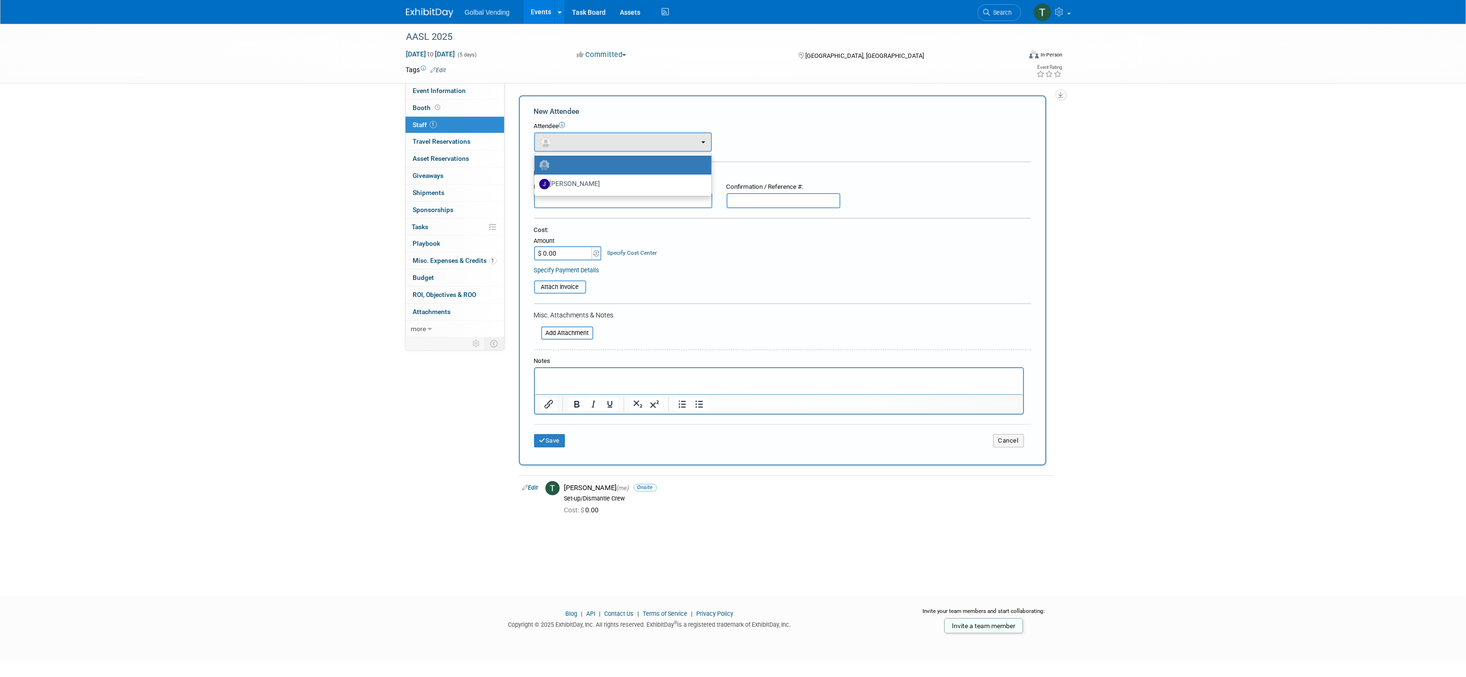
click at [546, 165] on img at bounding box center [544, 165] width 10 height 10
click at [536, 165] on input "radio" at bounding box center [533, 164] width 6 height 6
click at [546, 165] on img at bounding box center [544, 165] width 10 height 10
click at [536, 165] on input "radio" at bounding box center [533, 164] width 6 height 6
click at [546, 165] on img at bounding box center [544, 165] width 10 height 10
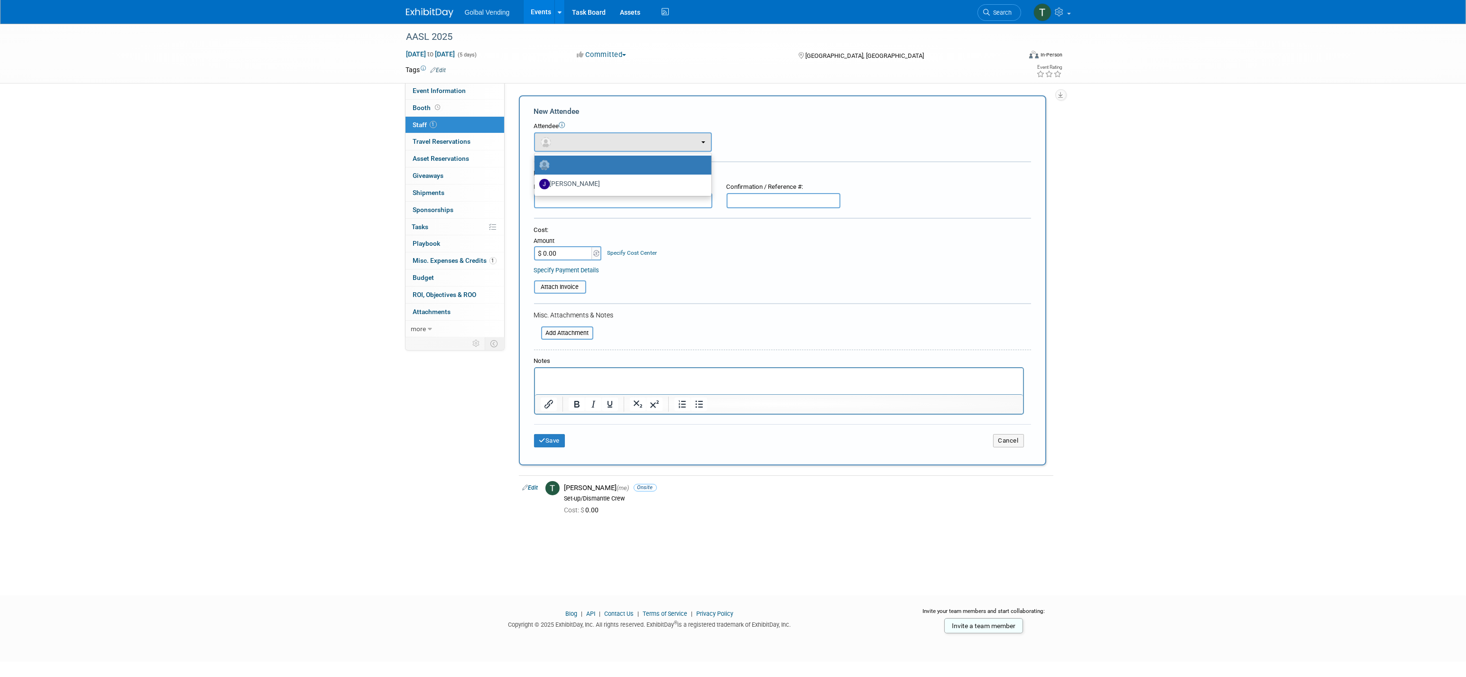
click at [536, 165] on input "radio" at bounding box center [533, 164] width 6 height 6
click at [550, 127] on div "Attendee" at bounding box center [782, 126] width 497 height 9
drag, startPoint x: 550, startPoint y: 127, endPoint x: 607, endPoint y: 121, distance: 57.7
click at [607, 121] on form "New Attendee Attendee <img src="https://www.exhibitday.com/Images/Unassigned-Us…" at bounding box center [782, 280] width 497 height 348
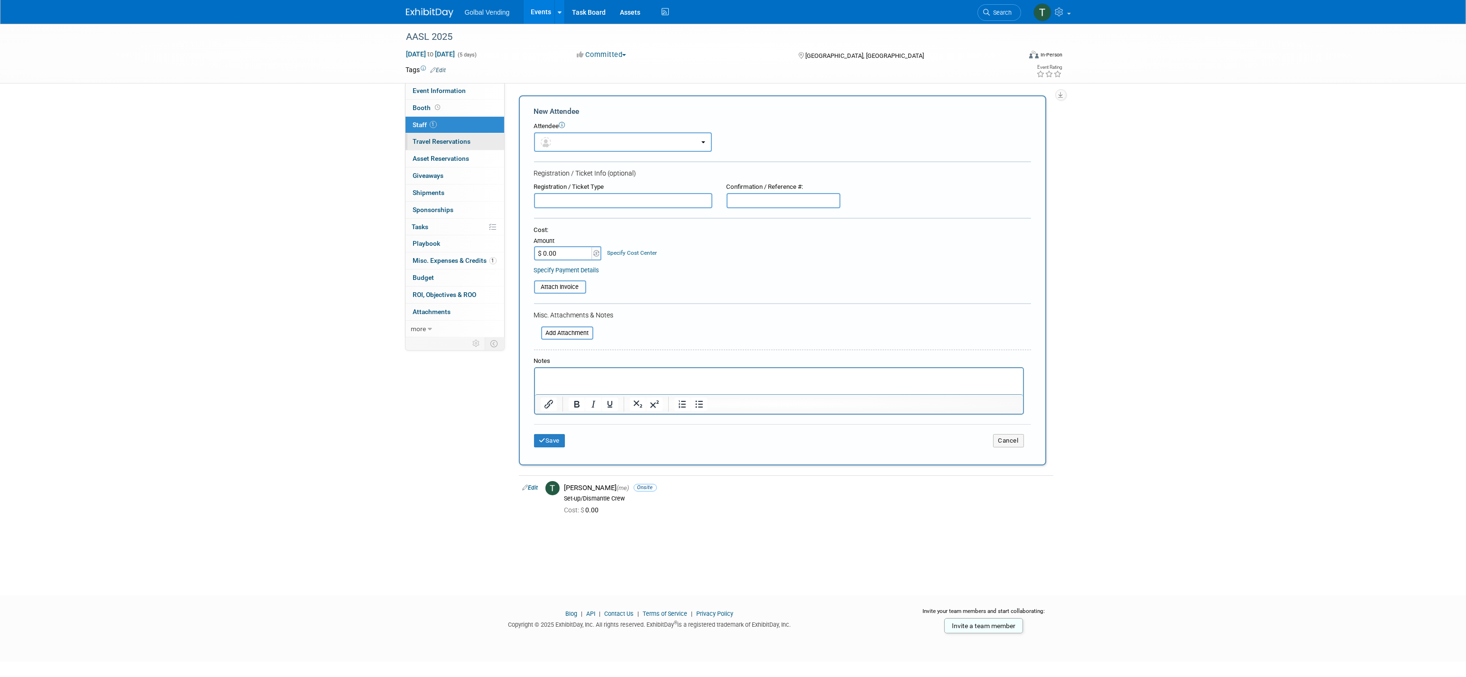
click at [432, 143] on span "Travel Reservations 0" at bounding box center [442, 142] width 58 height 8
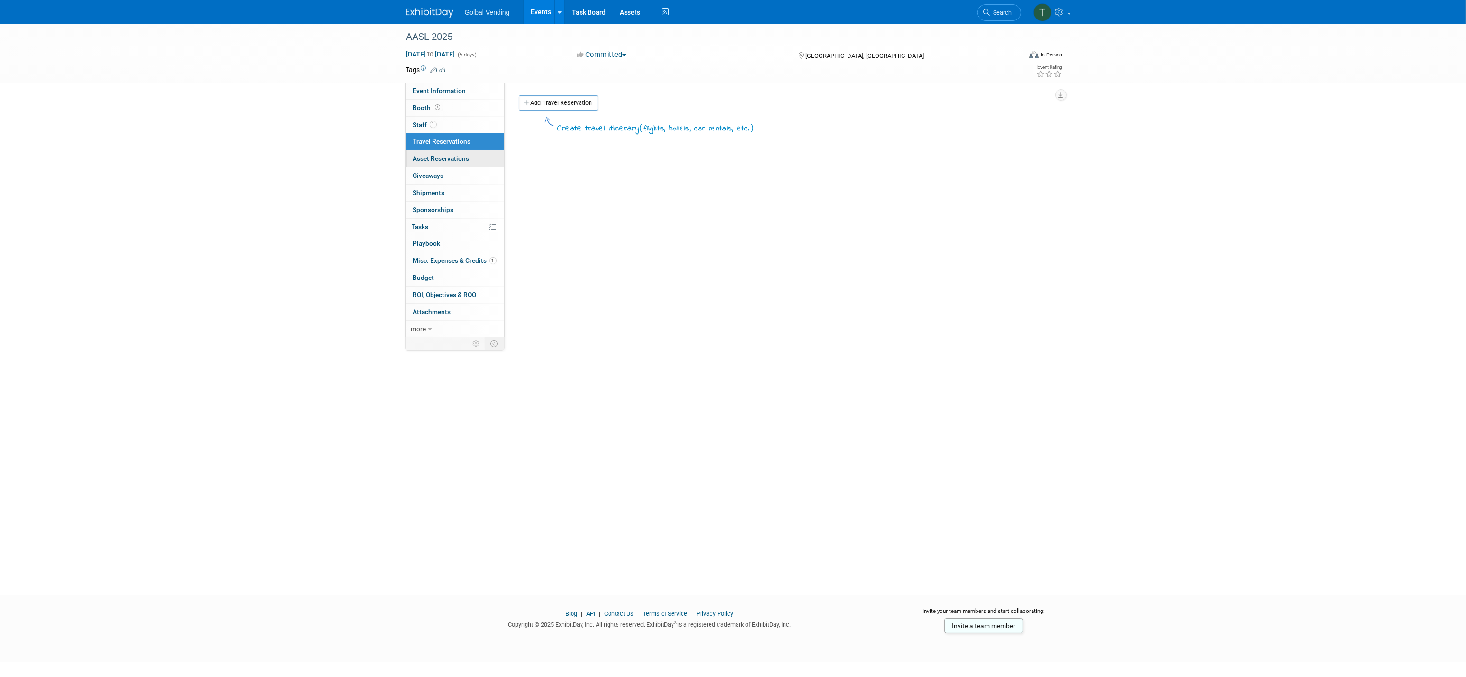
click at [431, 158] on span "Asset Reservations 0" at bounding box center [441, 159] width 56 height 8
click at [432, 174] on span "Giveaways 0" at bounding box center [428, 176] width 31 height 8
click at [428, 189] on span "Shipments 0" at bounding box center [429, 193] width 32 height 8
click at [427, 208] on span "Sponsorships 0" at bounding box center [433, 210] width 41 height 8
click at [425, 223] on span "Tasks 0%" at bounding box center [420, 227] width 17 height 8
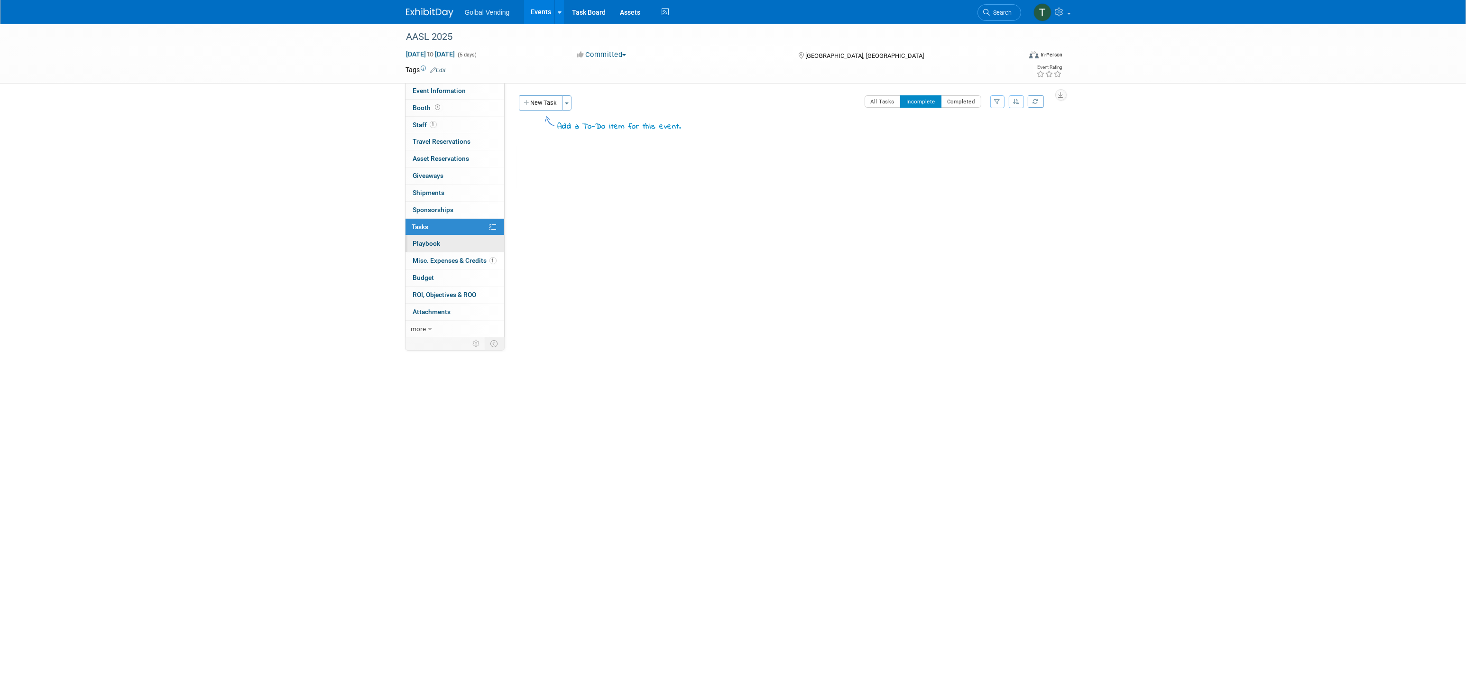
click at [428, 240] on span "Playbook 0" at bounding box center [427, 243] width 28 height 8
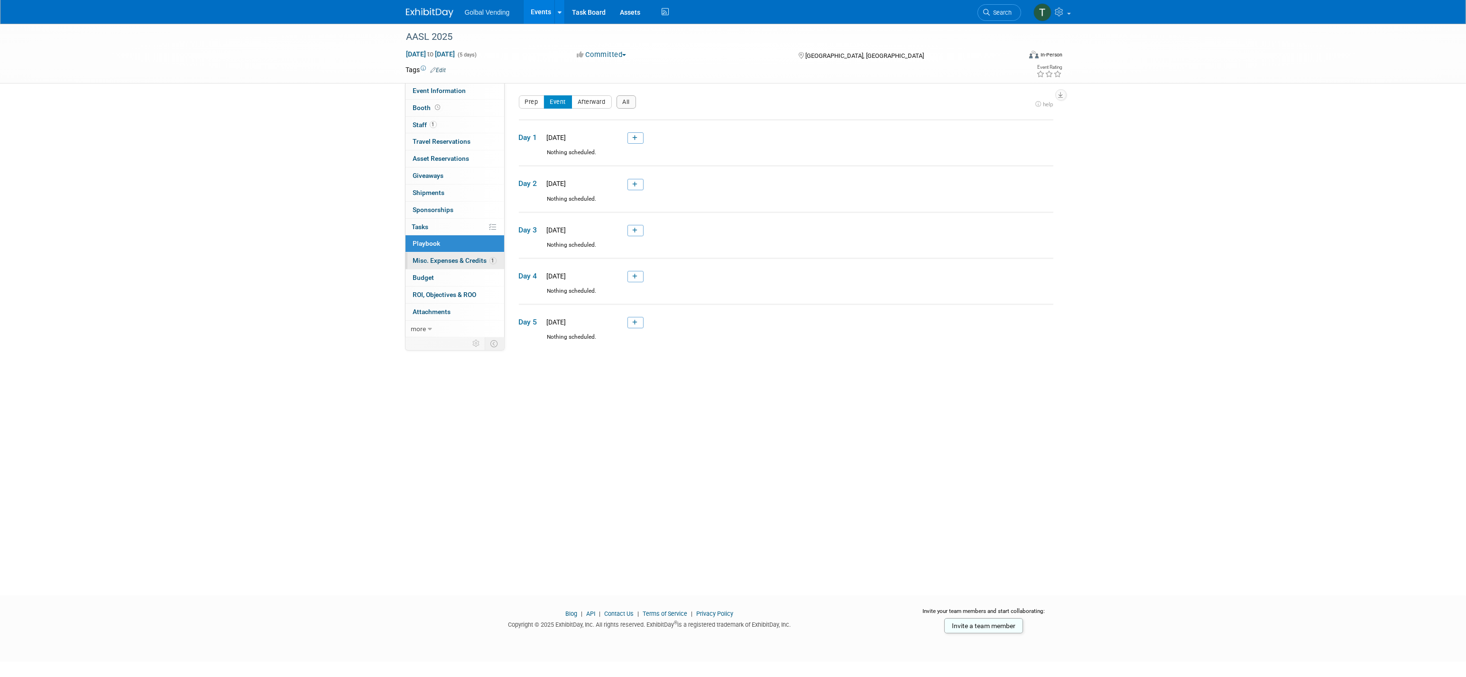
click at [427, 259] on span "Misc. Expenses & Credits 1" at bounding box center [454, 261] width 83 height 8
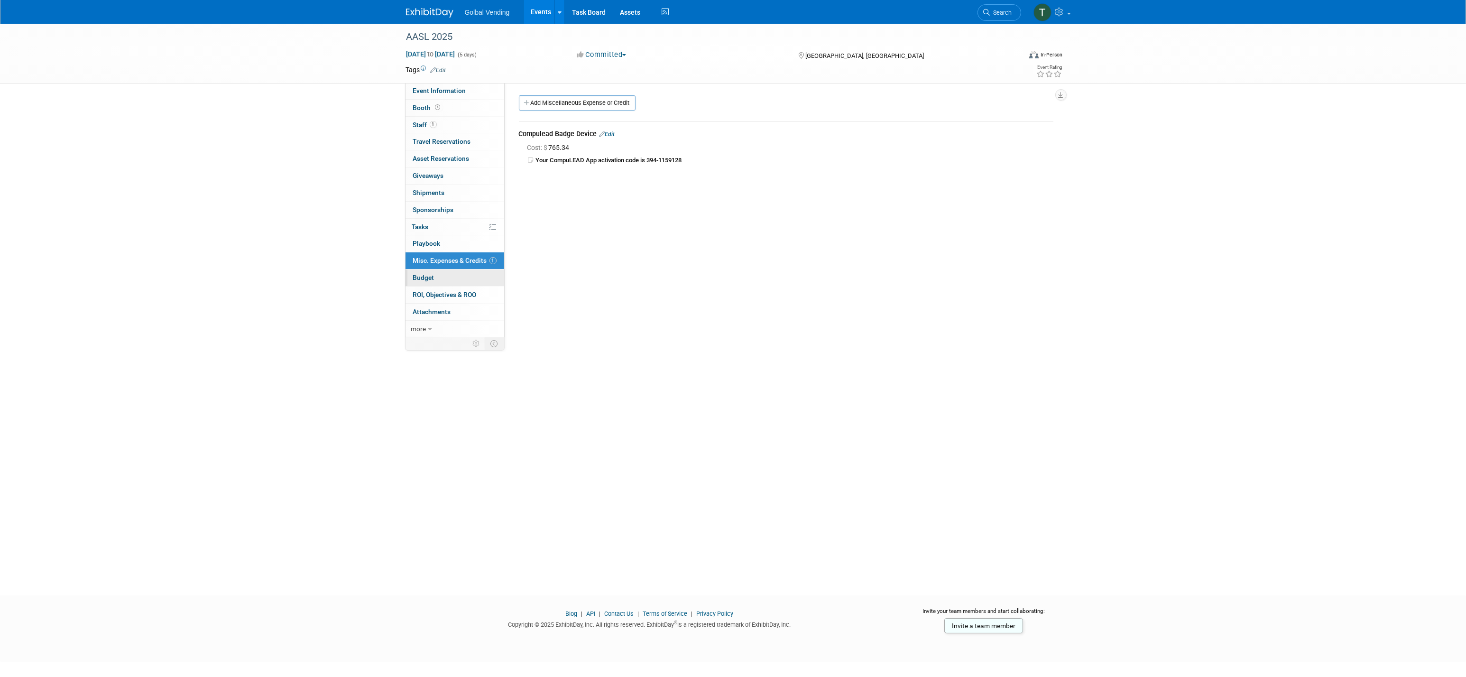
click at [429, 278] on span "Budget" at bounding box center [423, 278] width 21 height 8
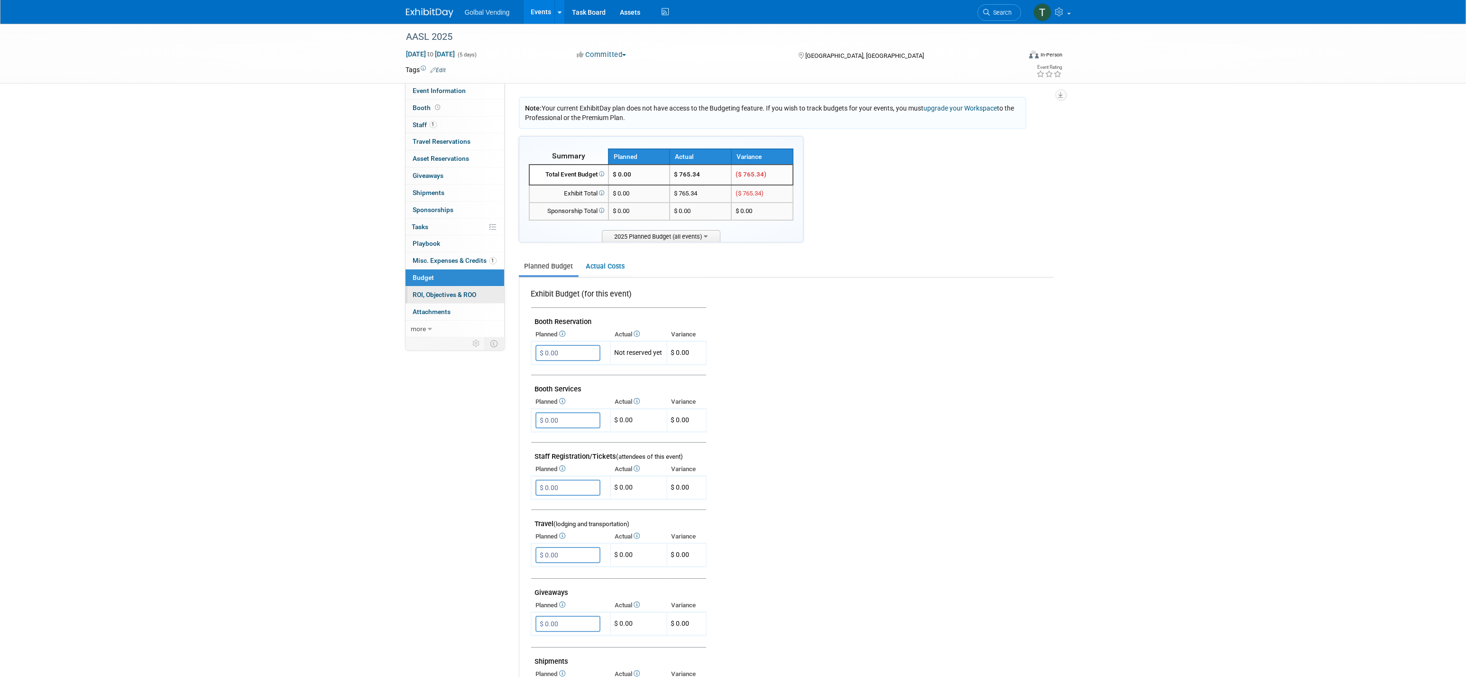
click at [429, 293] on span "ROI, Objectives & ROO 0" at bounding box center [445, 295] width 64 height 8
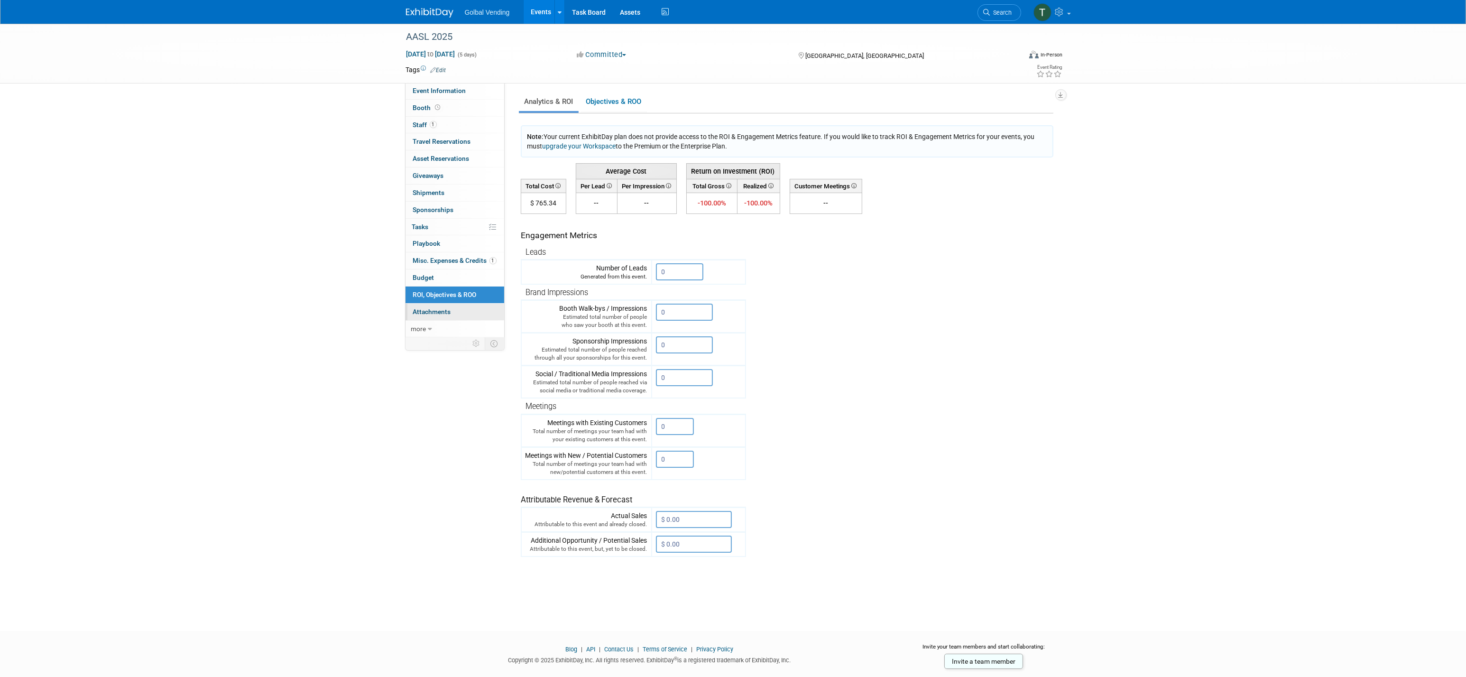
click at [436, 308] on span "Attachments 0" at bounding box center [432, 312] width 38 height 8
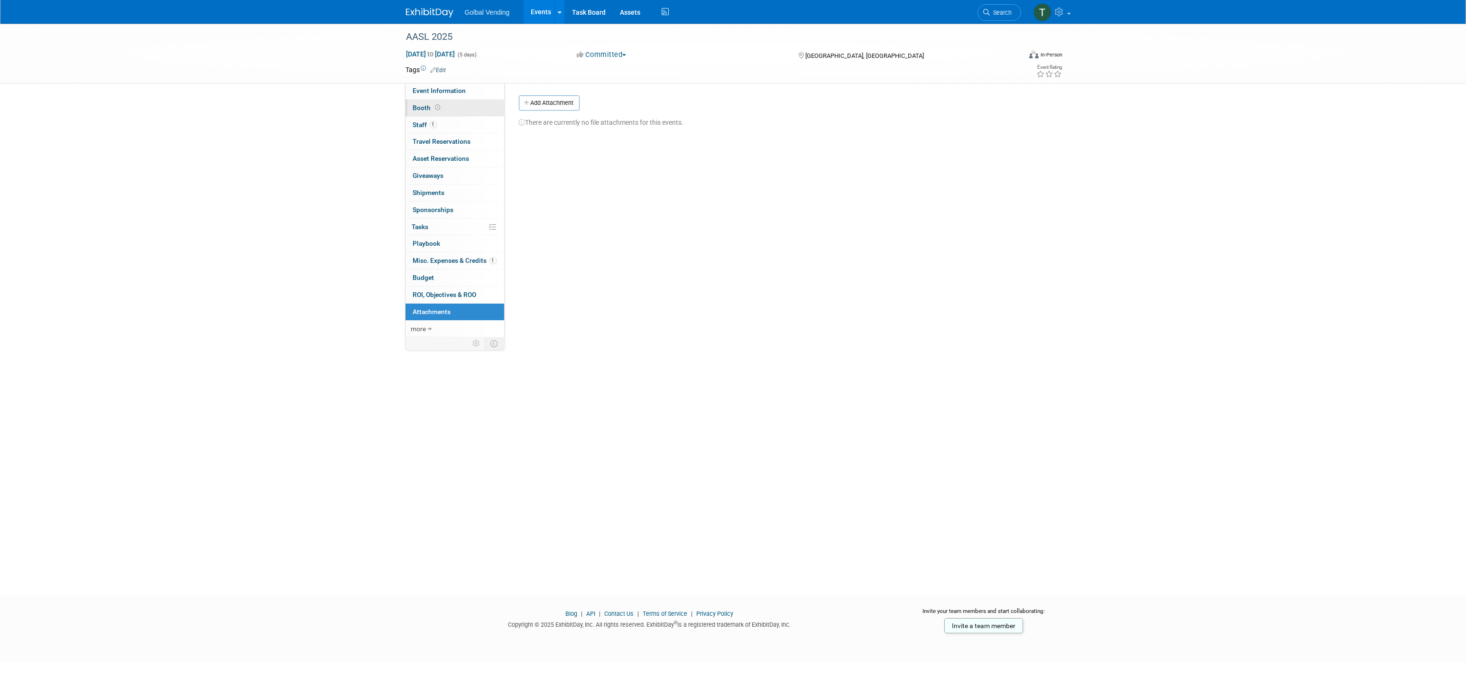
click at [428, 108] on span "Booth" at bounding box center [427, 108] width 29 height 8
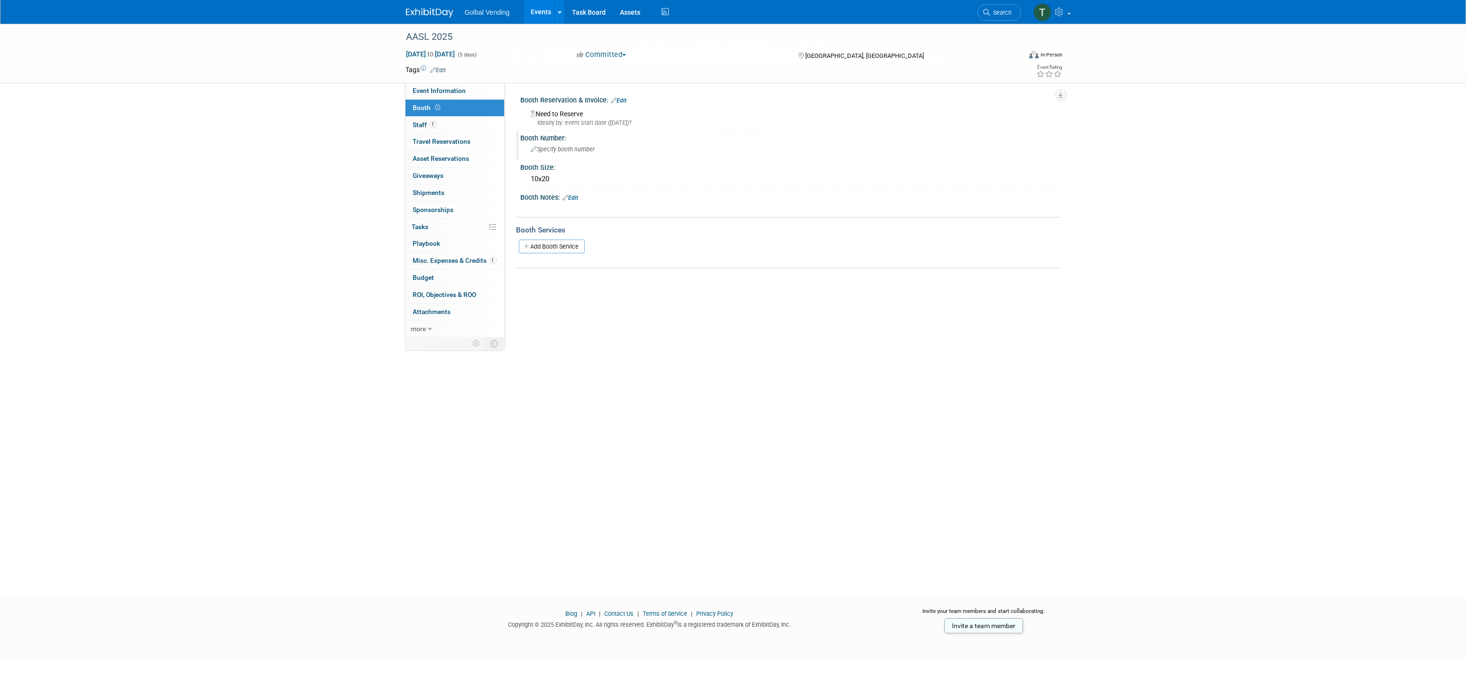
click at [553, 146] on span "Specify booth number" at bounding box center [563, 149] width 64 height 7
type input "216"
click at [983, 148] on icon "button" at bounding box center [986, 148] width 7 height 6
click at [644, 202] on div "X" at bounding box center [789, 204] width 528 height 5
click at [423, 104] on span "Booth" at bounding box center [427, 108] width 29 height 8
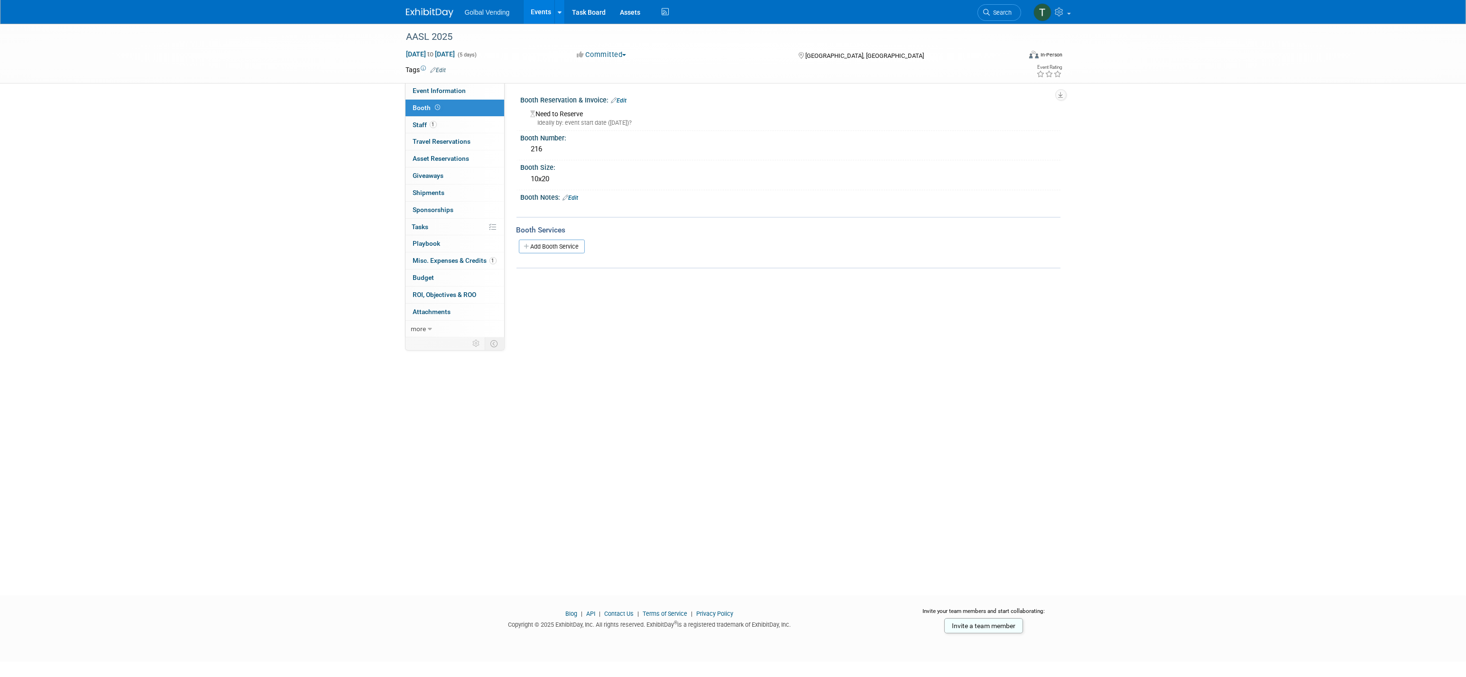
click at [577, 195] on link "Edit" at bounding box center [571, 197] width 16 height 7
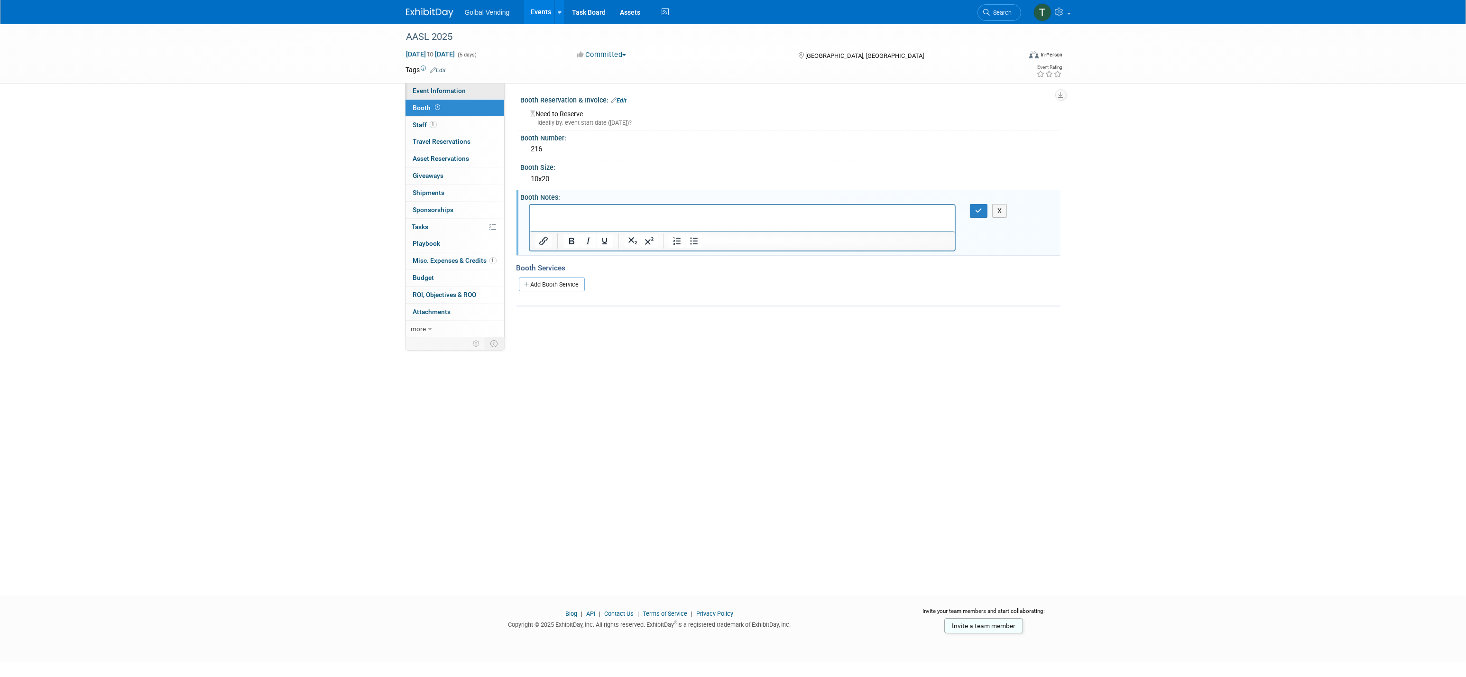
click at [454, 92] on span "Event Information" at bounding box center [439, 91] width 53 height 8
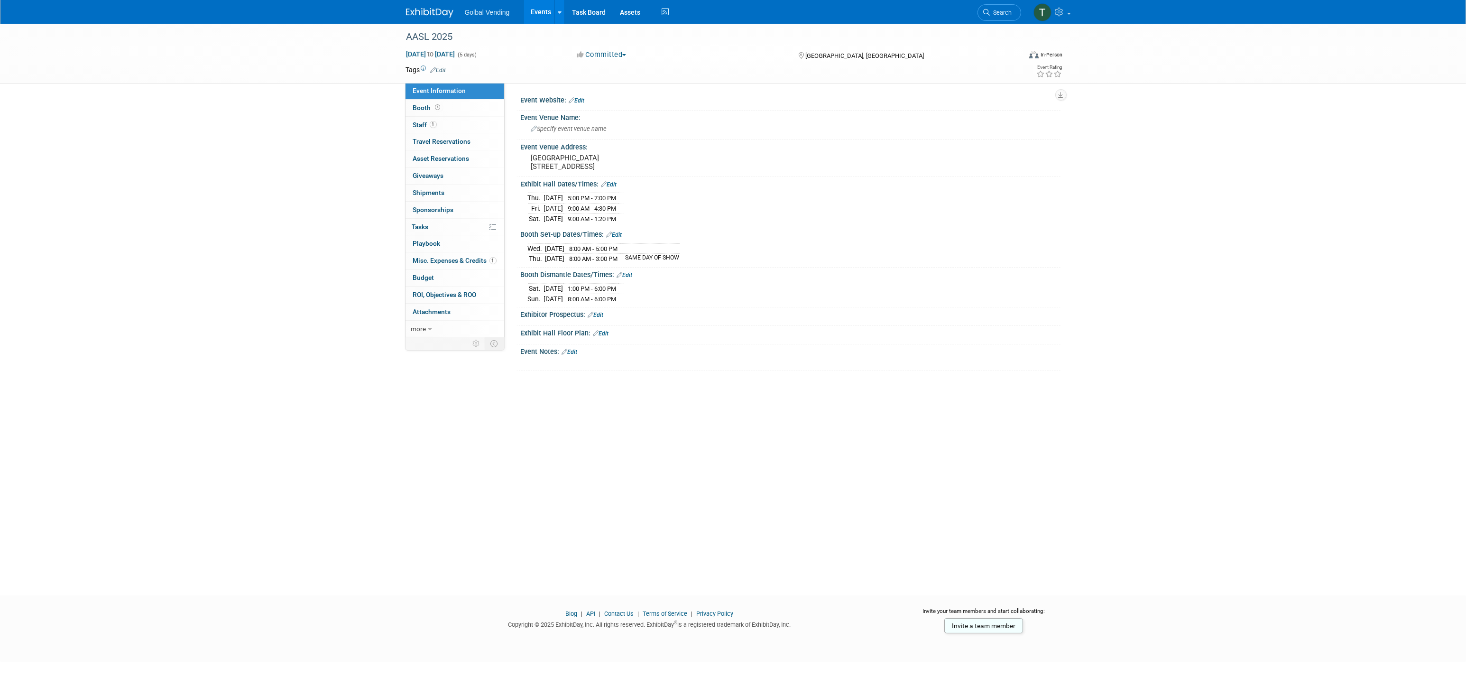
click at [577, 355] on link "Edit" at bounding box center [570, 352] width 16 height 7
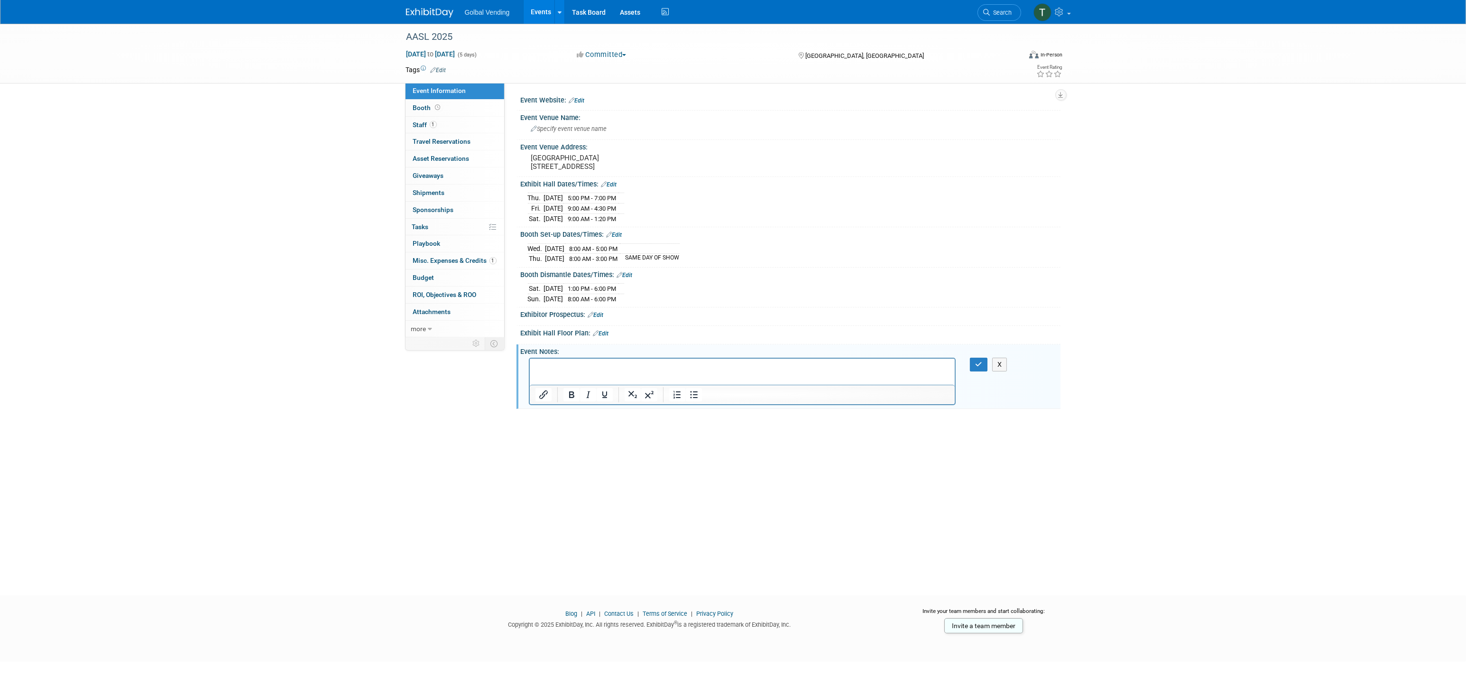
click at [569, 362] on p "Rich Text Area. Press ALT-0 for help." at bounding box center [742, 366] width 414 height 9
click at [976, 368] on icon "button" at bounding box center [978, 364] width 7 height 7
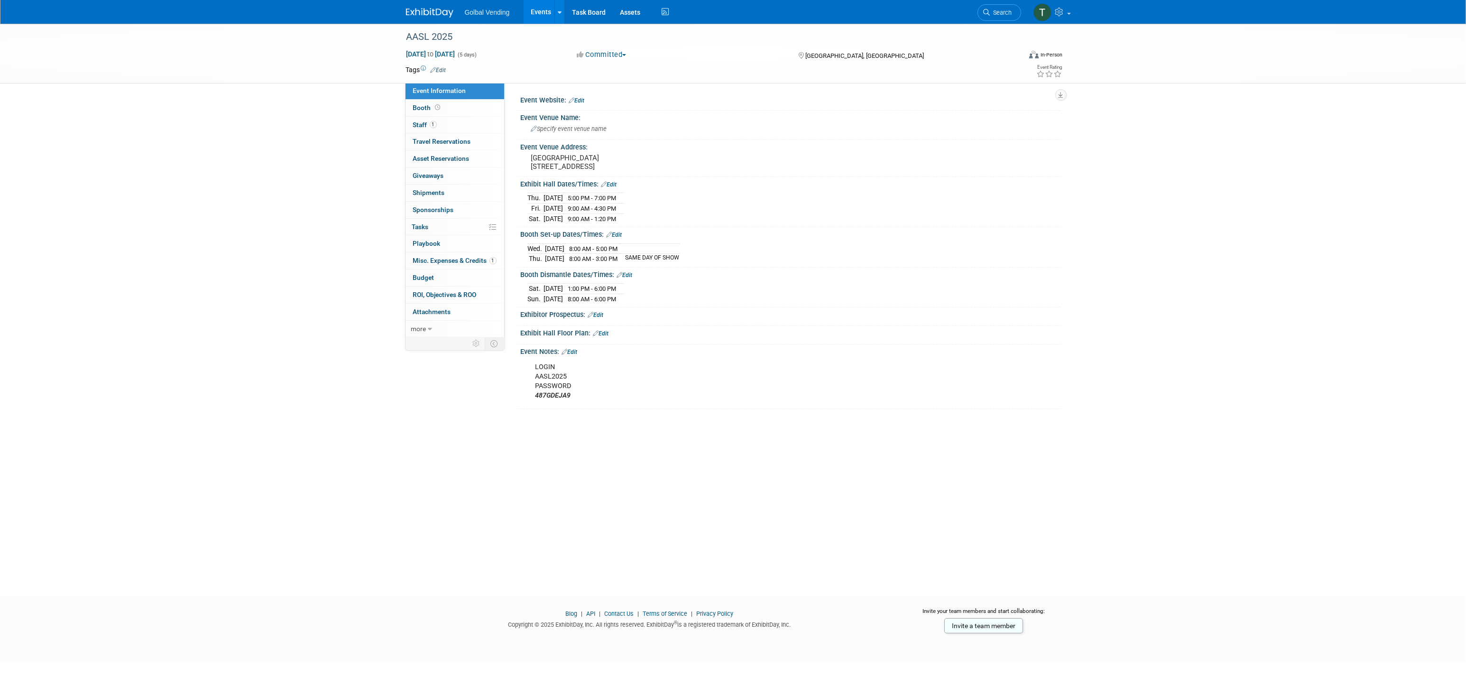
click at [583, 97] on link "Edit" at bounding box center [577, 100] width 16 height 7
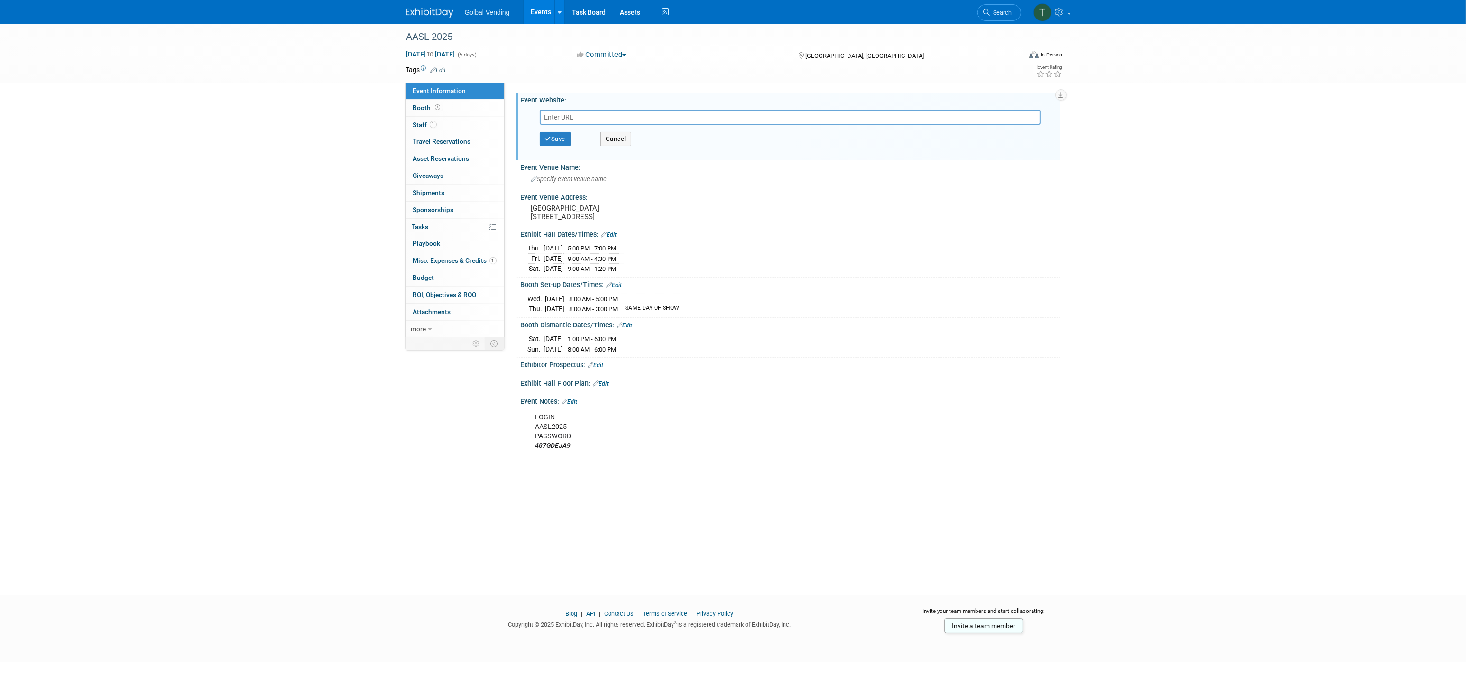
click at [570, 113] on input "text" at bounding box center [790, 117] width 501 height 15
type input "https://www.compusystems.com/servlet/AttendeeRegControlServlet"
click at [558, 136] on button "Save" at bounding box center [555, 139] width 31 height 14
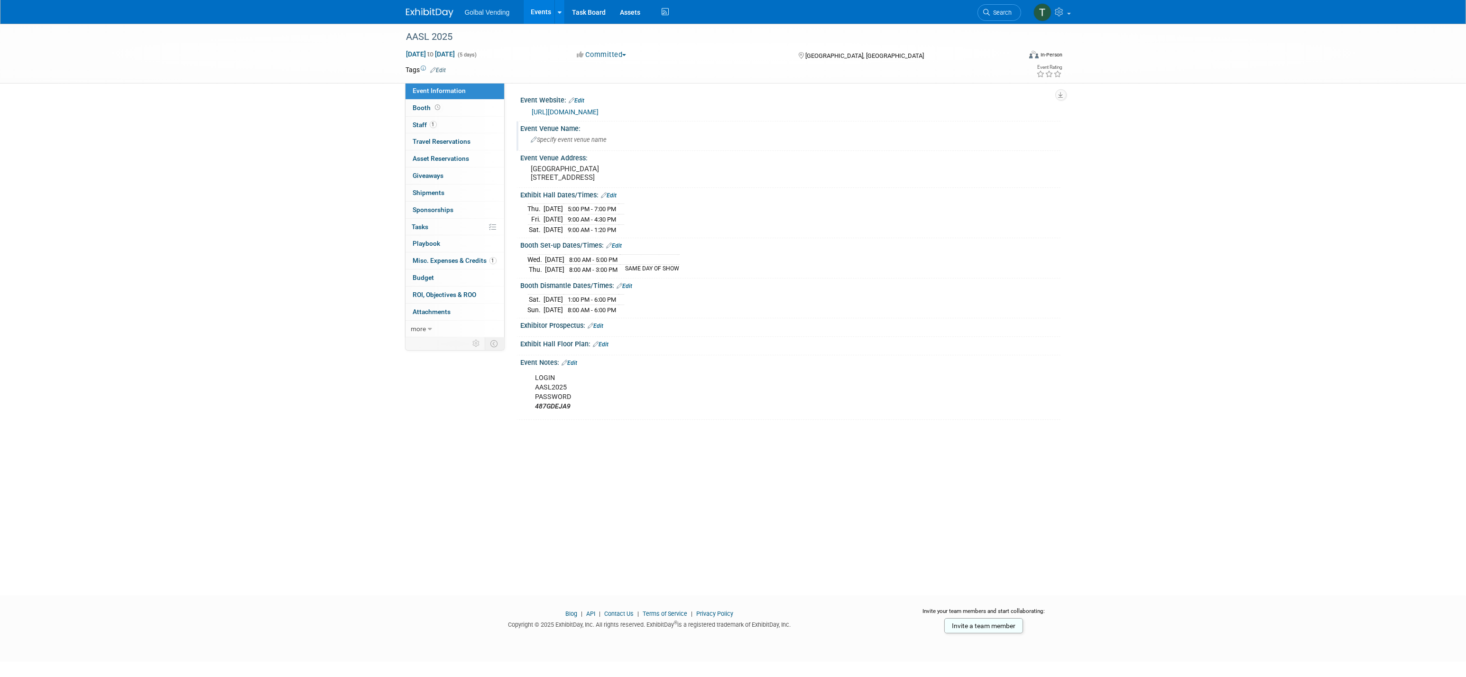
click at [552, 138] on span "Specify event venue name" at bounding box center [569, 139] width 76 height 7
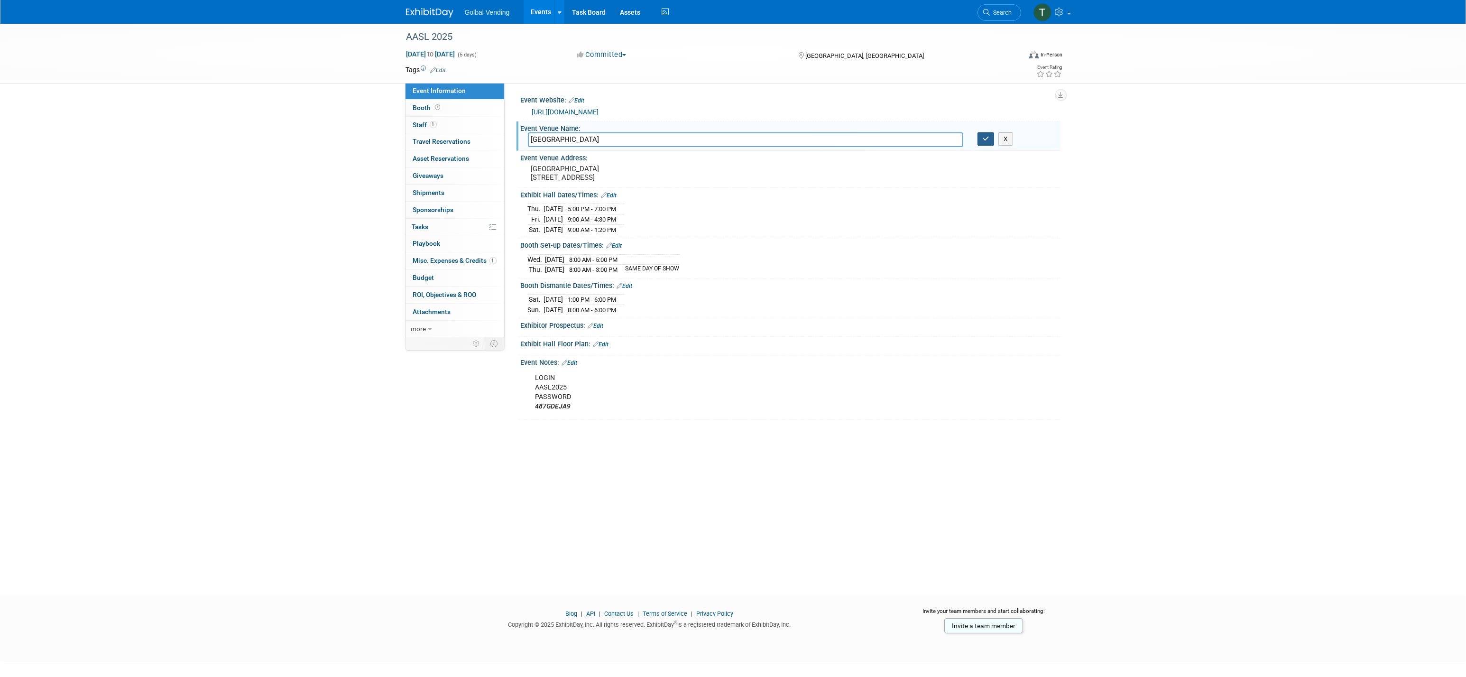
type input "America's Center"
click at [984, 138] on icon "button" at bounding box center [986, 139] width 7 height 6
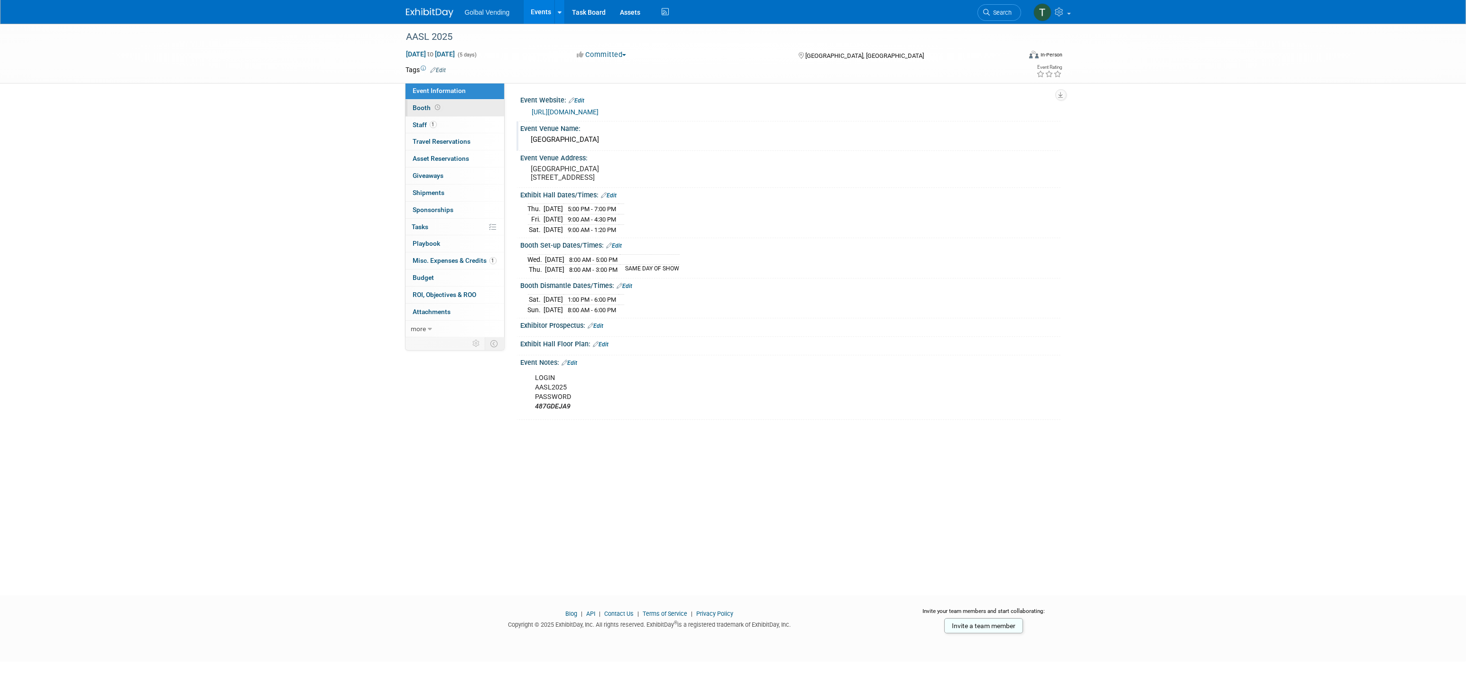
click at [426, 104] on span "Booth" at bounding box center [427, 108] width 29 height 8
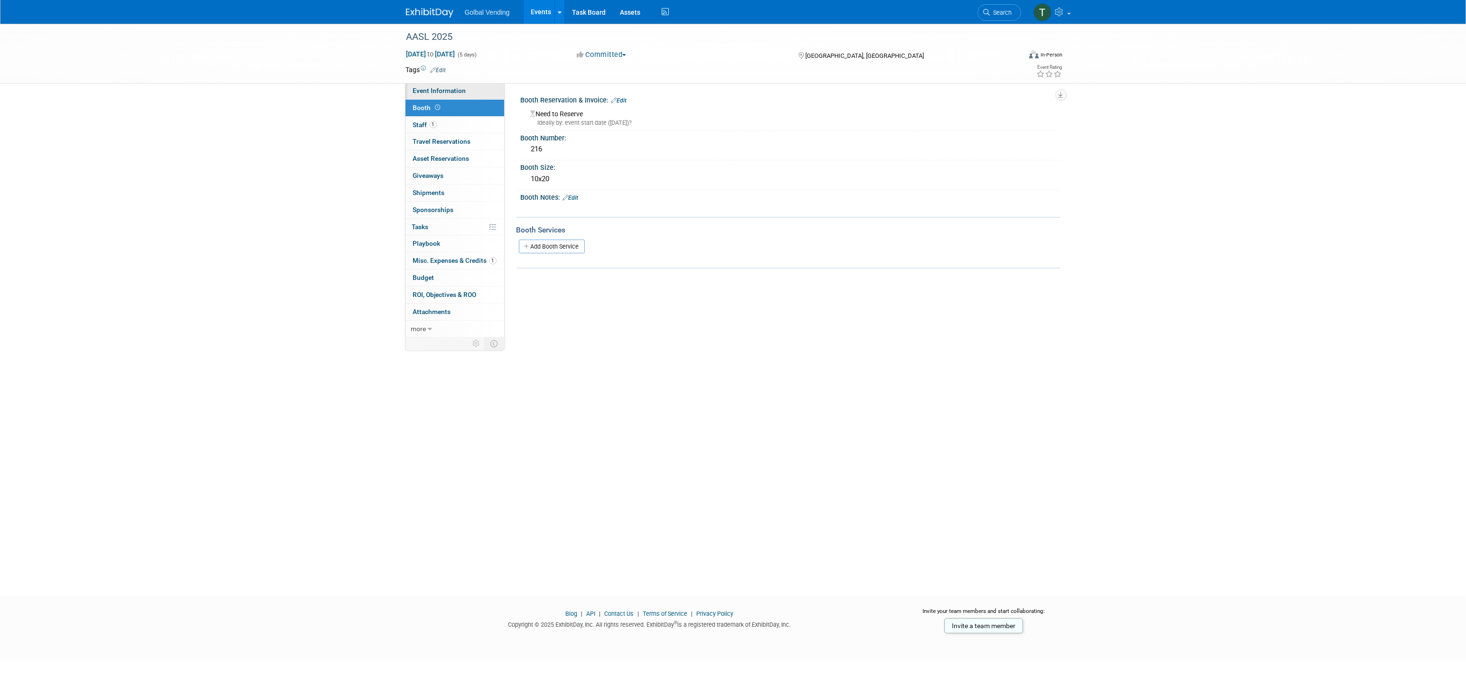
click at [427, 92] on span "Event Information" at bounding box center [439, 91] width 53 height 8
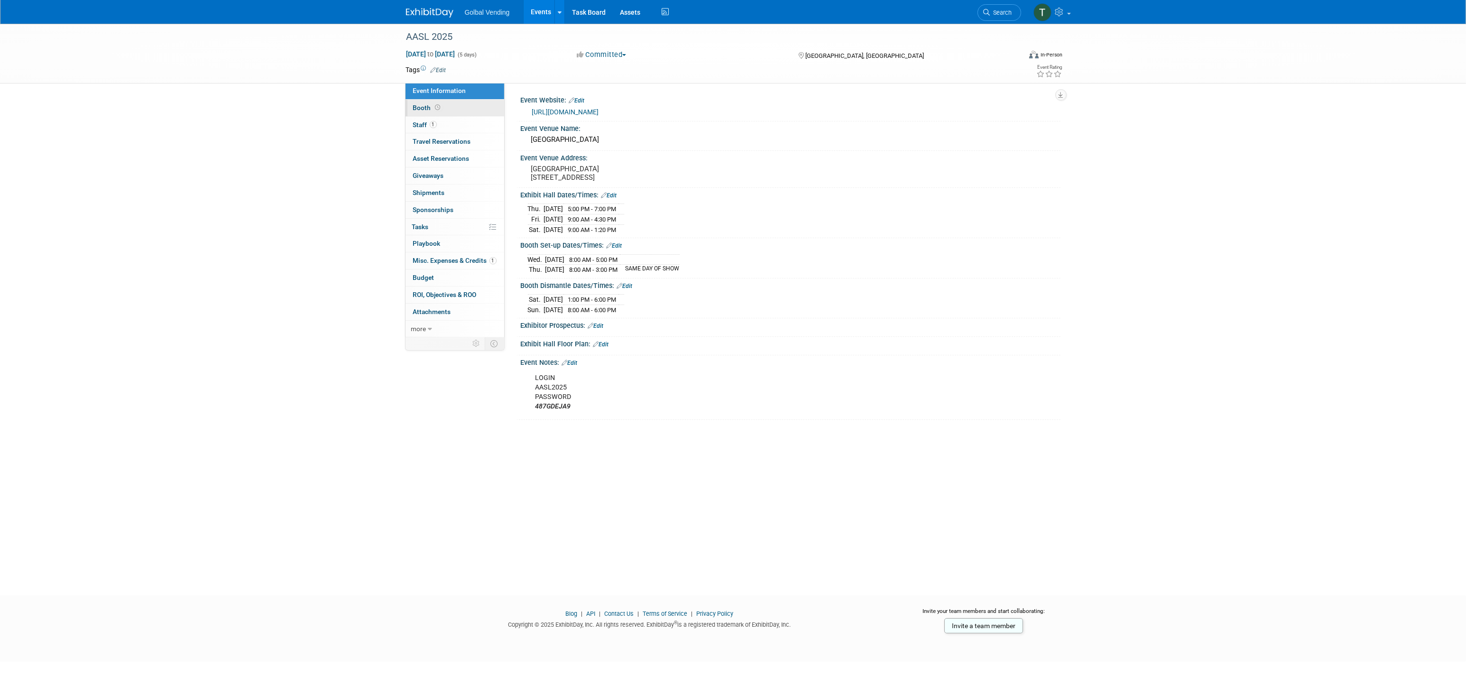
click at [425, 109] on span "Booth" at bounding box center [427, 108] width 29 height 8
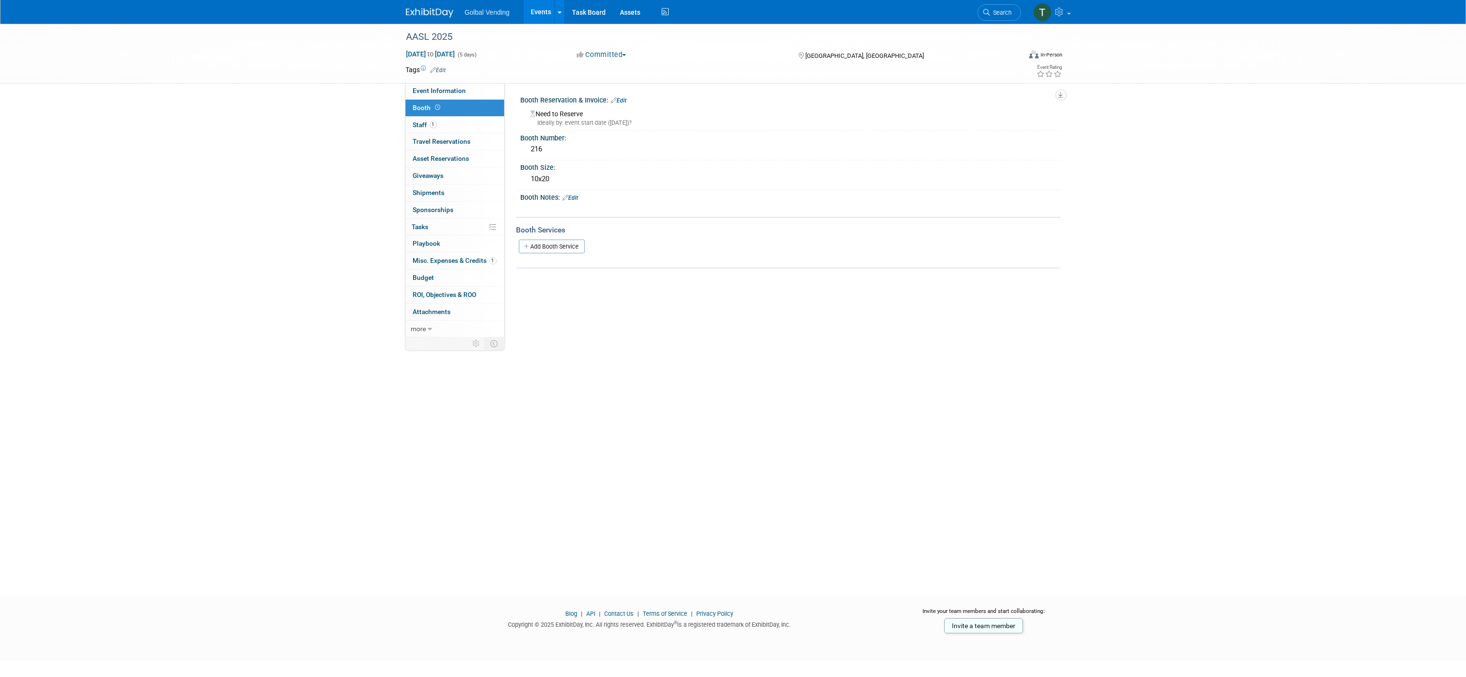
click at [575, 195] on link "Edit" at bounding box center [571, 197] width 16 height 7
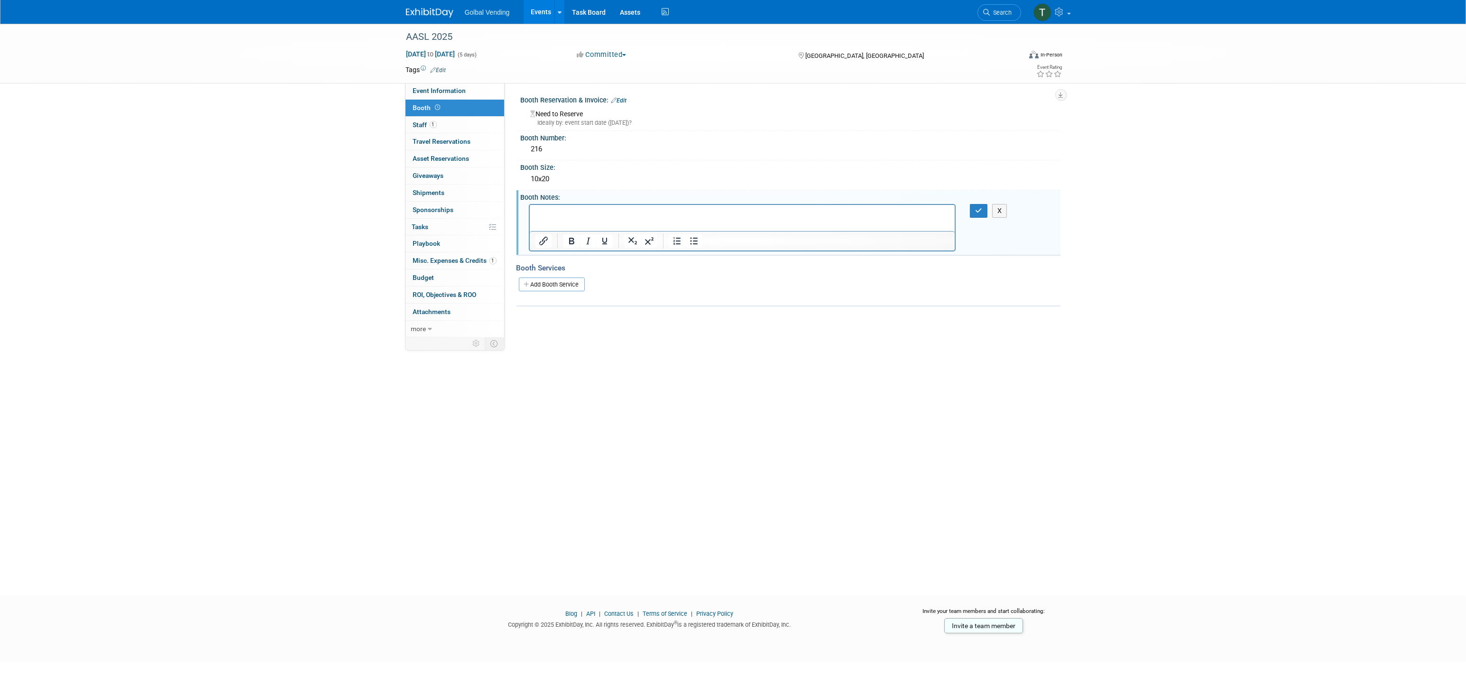
click at [559, 214] on p "Rich Text Area. Press ALT-0 for help." at bounding box center [742, 212] width 414 height 9
click at [977, 212] on icon "button" at bounding box center [978, 210] width 7 height 7
